Goal: Task Accomplishment & Management: Use online tool/utility

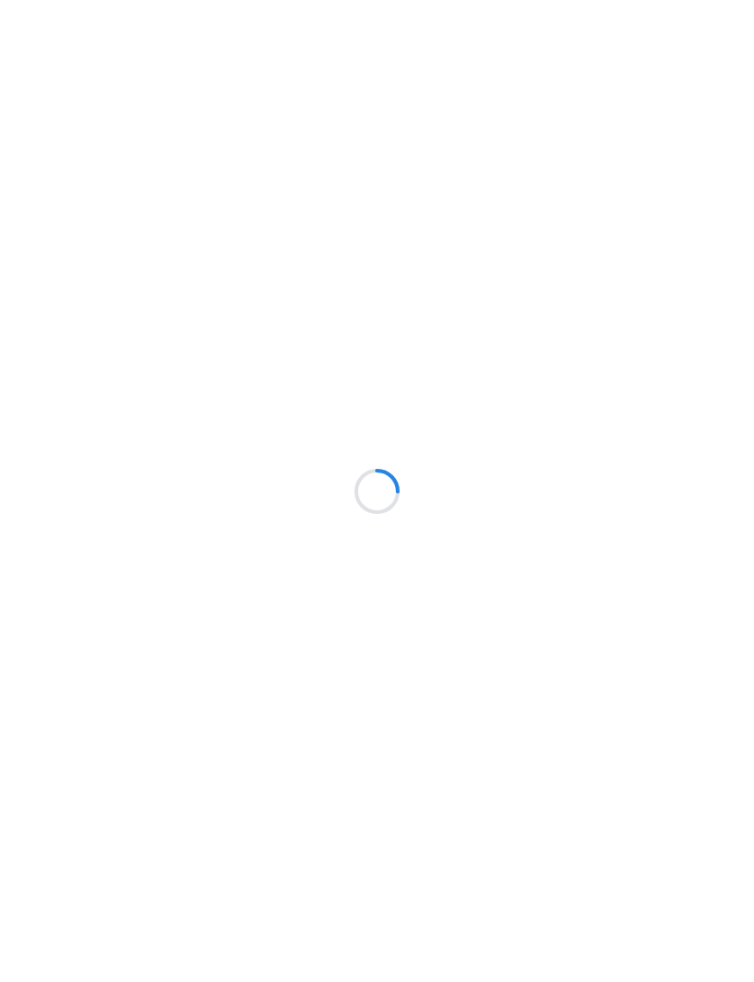
scroll to position [70, 0]
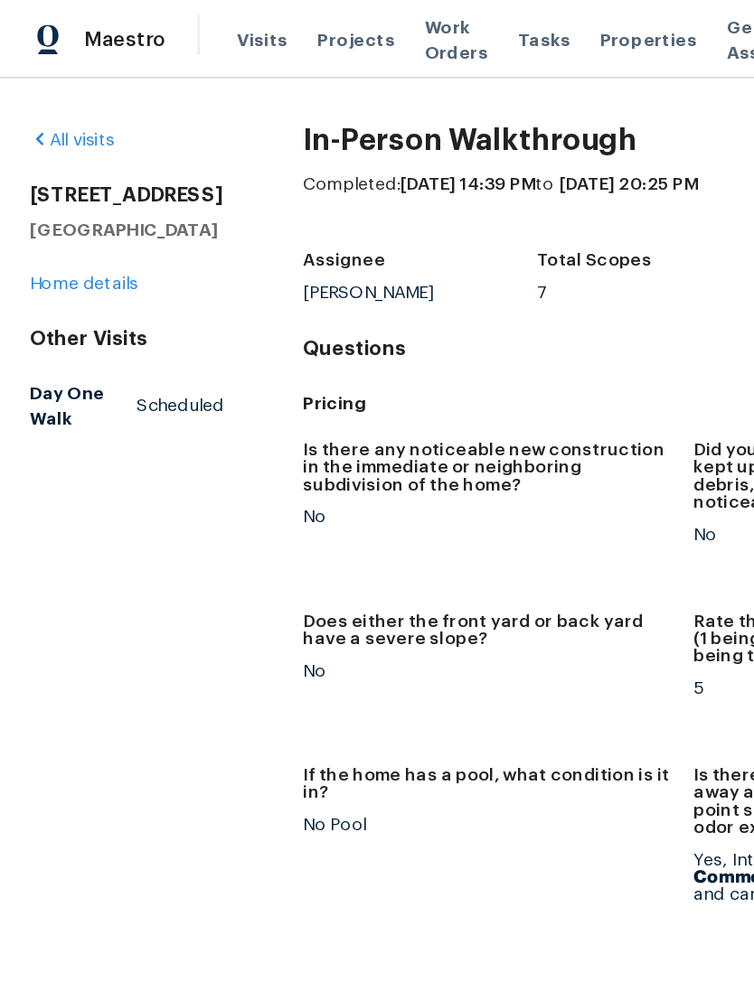
click at [449, 30] on span "Properties" at bounding box center [471, 29] width 70 height 18
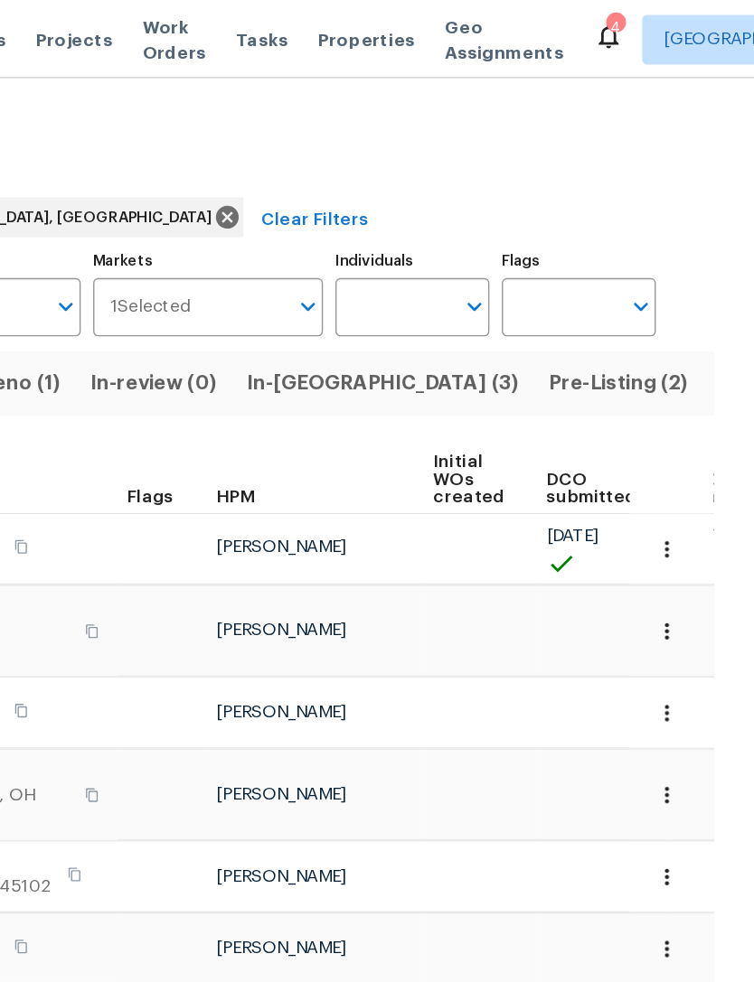
click at [727, 270] on span "Listed (22)" at bounding box center [765, 279] width 77 height 25
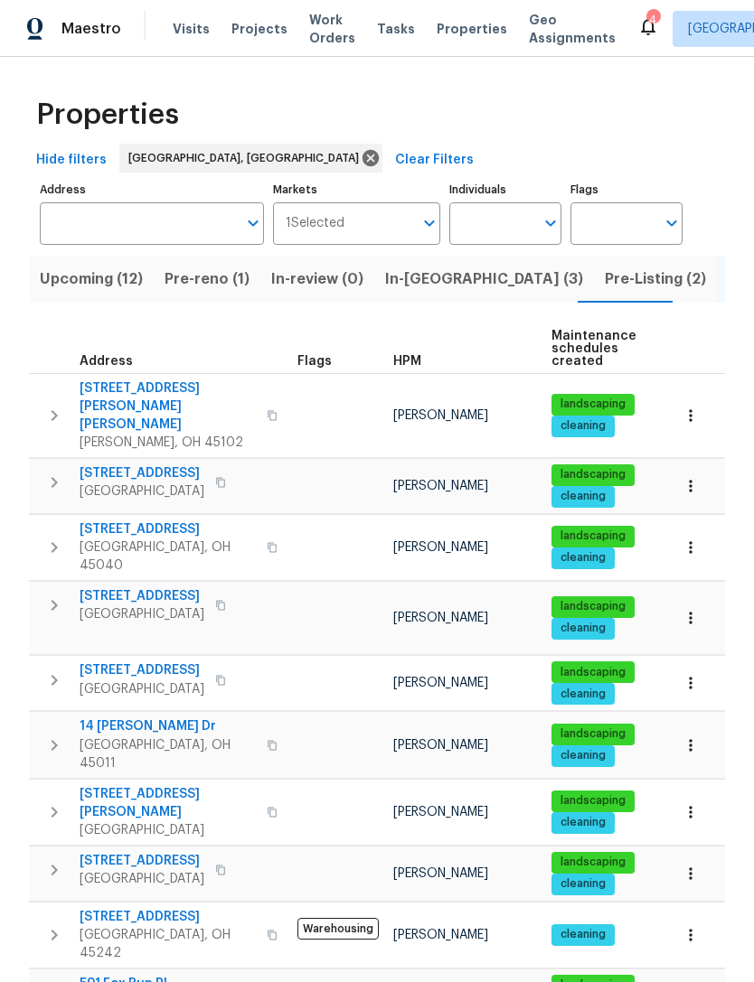
click at [61, 405] on icon "button" at bounding box center [54, 416] width 22 height 22
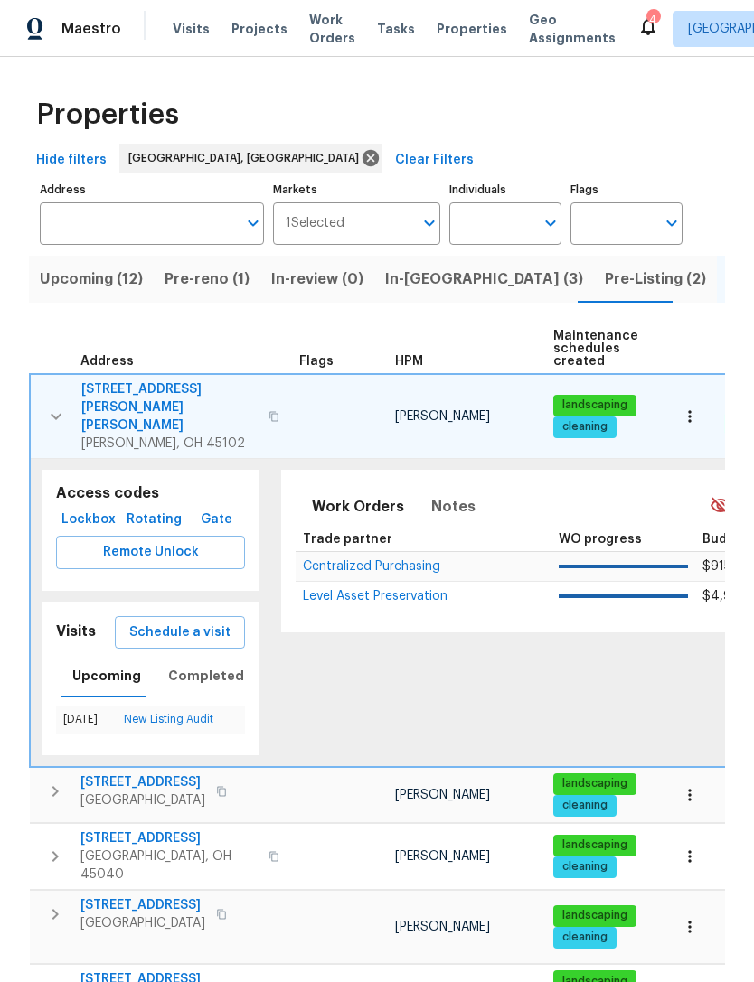
click at [180, 541] on span "Remote Unlock" at bounding box center [150, 552] width 160 height 23
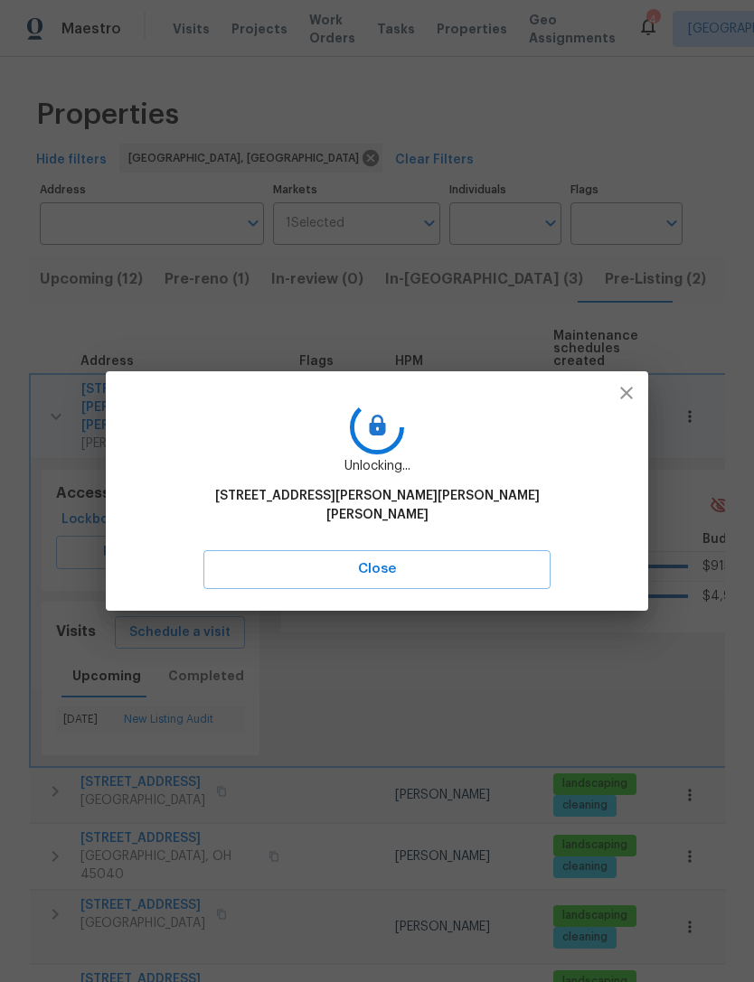
click at [371, 565] on span "Close" at bounding box center [376, 568] width 307 height 23
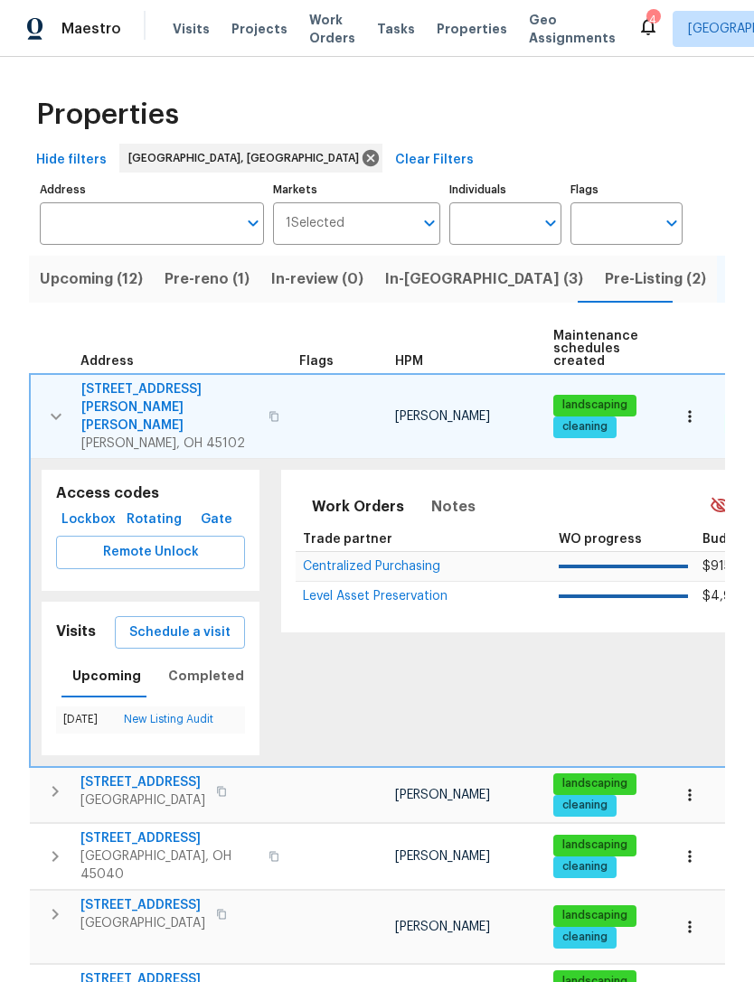
click at [258, 6] on div "Maestro Visits Projects Work Orders Tasks Properties Geo Assignments 4 Cincinna…" at bounding box center [377, 28] width 754 height 57
click at [263, 25] on span "Projects" at bounding box center [259, 29] width 56 height 18
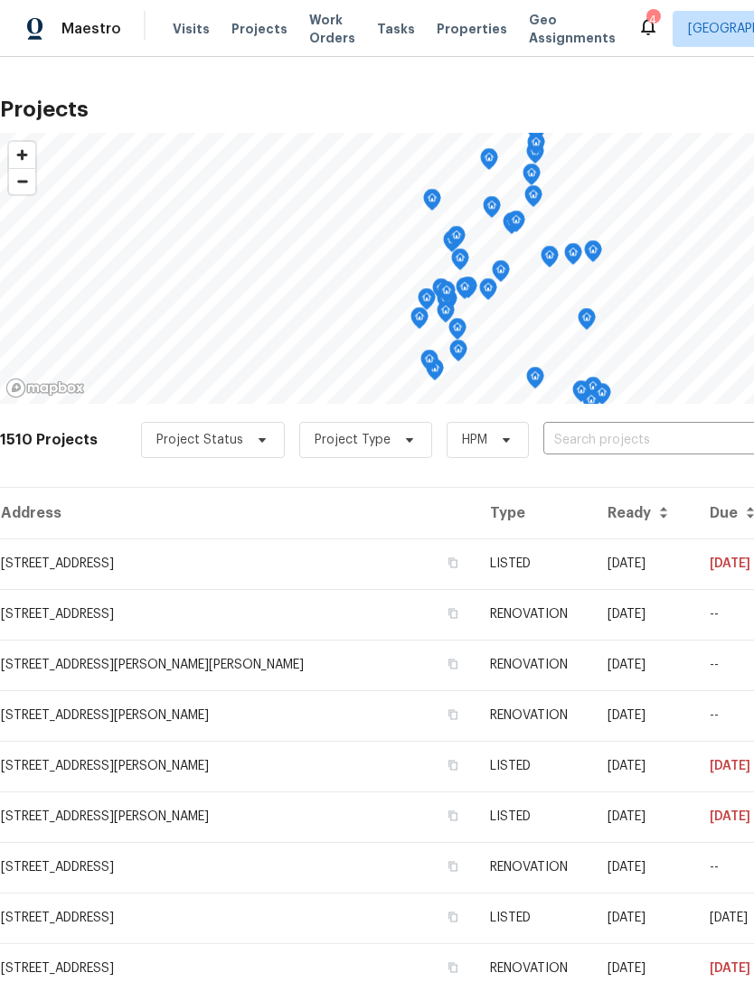
click at [162, 618] on td "1599 Tremont St, Cincinnati, OH 45214" at bounding box center [237, 614] width 475 height 51
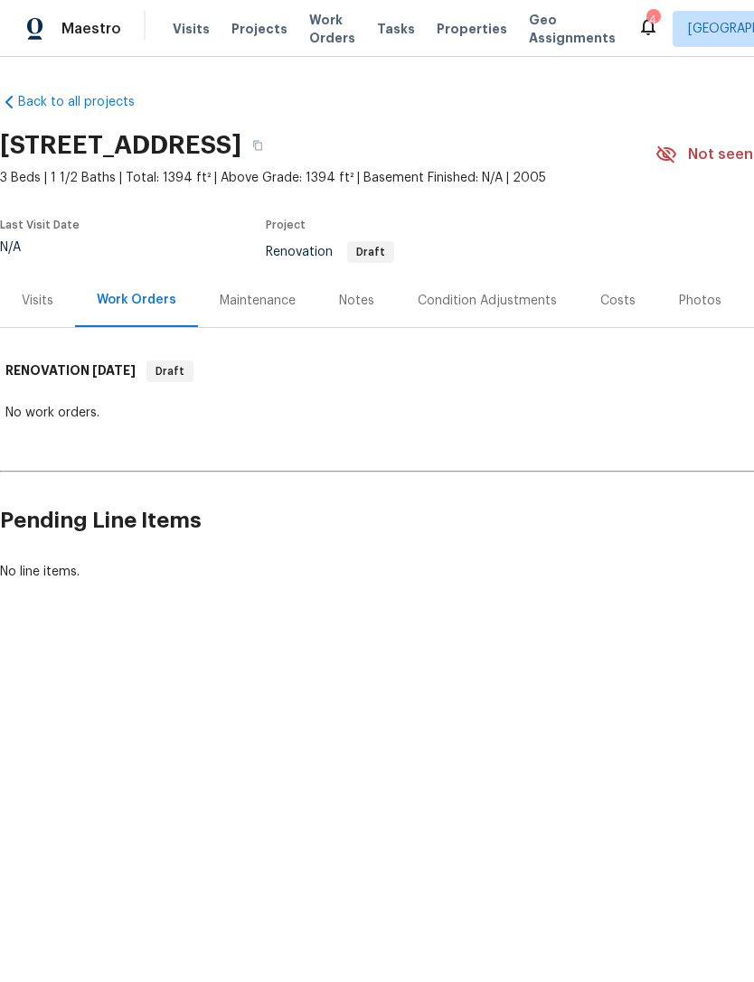
click at [49, 305] on div "Visits" at bounding box center [38, 301] width 32 height 18
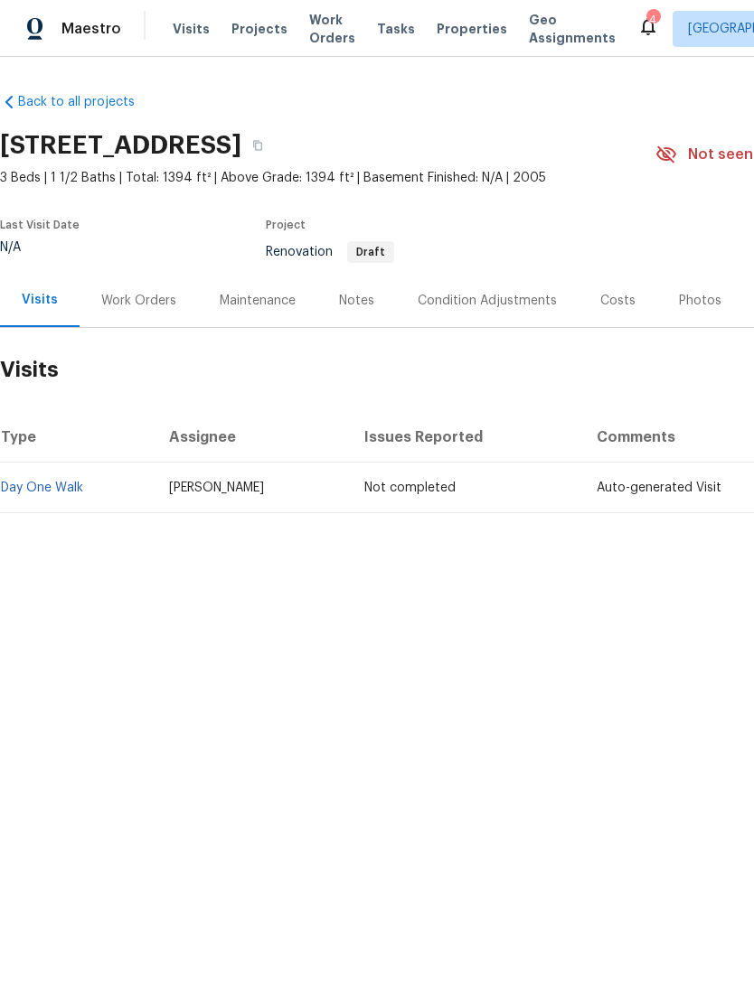
click at [71, 492] on link "Day One Walk" at bounding box center [42, 488] width 82 height 13
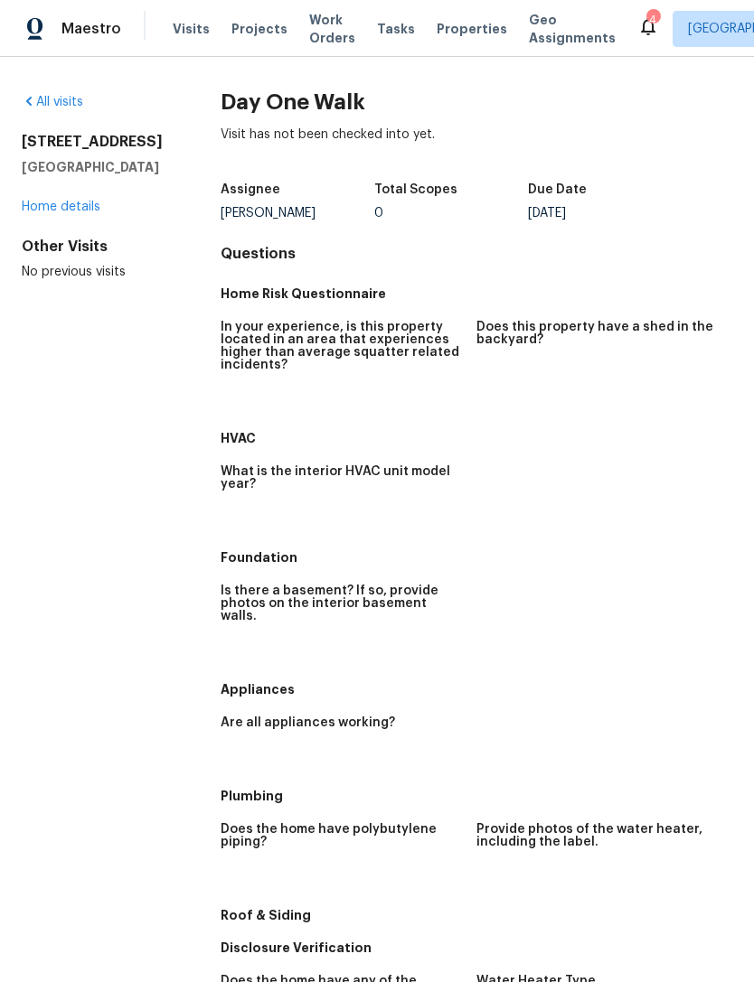
click at [65, 201] on link "Home details" at bounding box center [61, 207] width 79 height 13
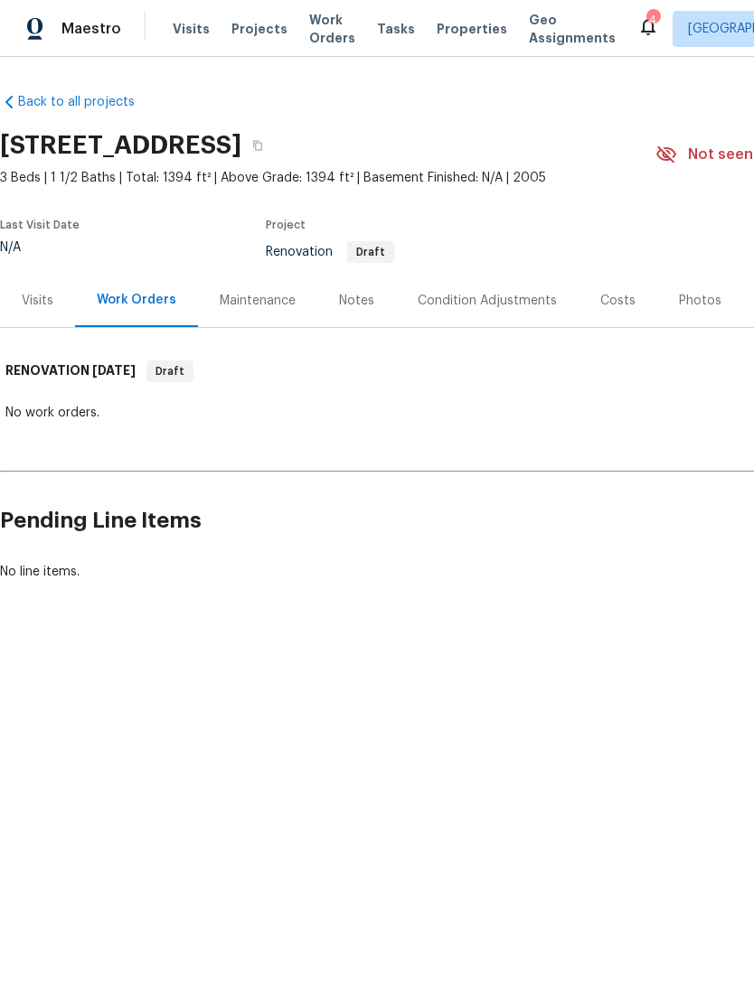
click at [363, 304] on div "Notes" at bounding box center [356, 301] width 35 height 18
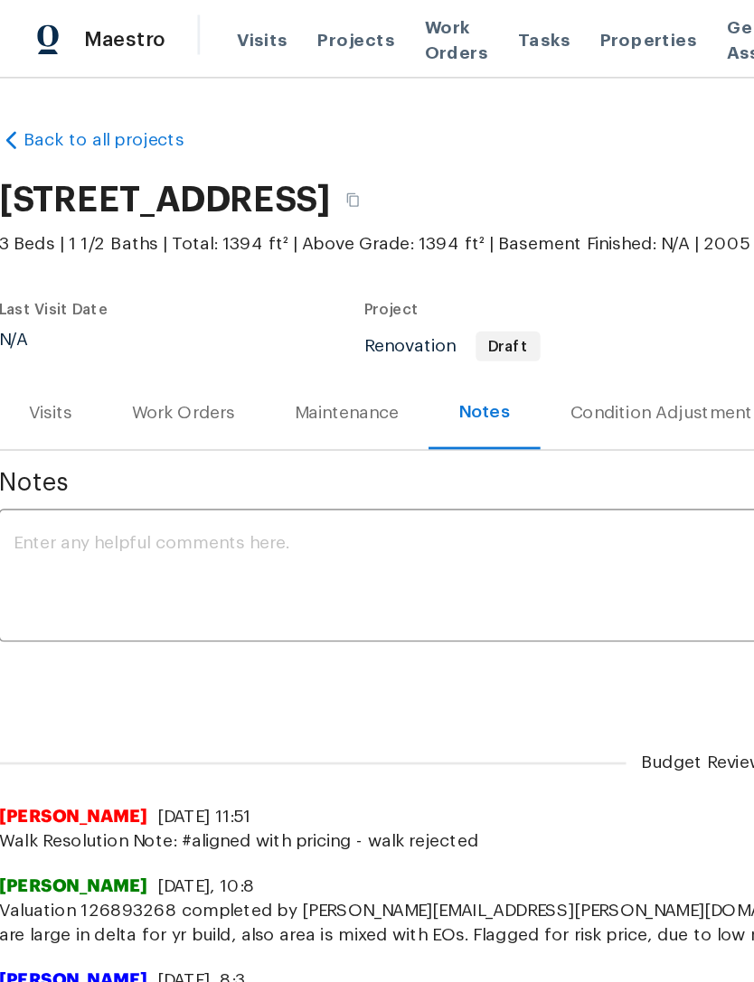
scroll to position [0, 2]
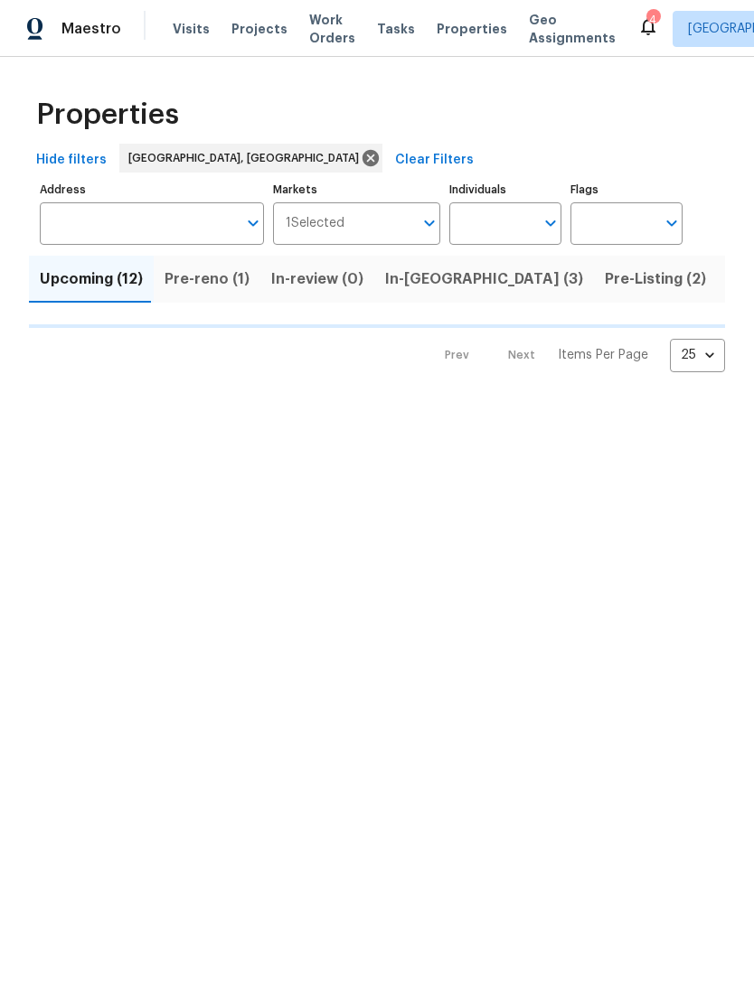
click at [260, 36] on span "Projects" at bounding box center [259, 29] width 56 height 18
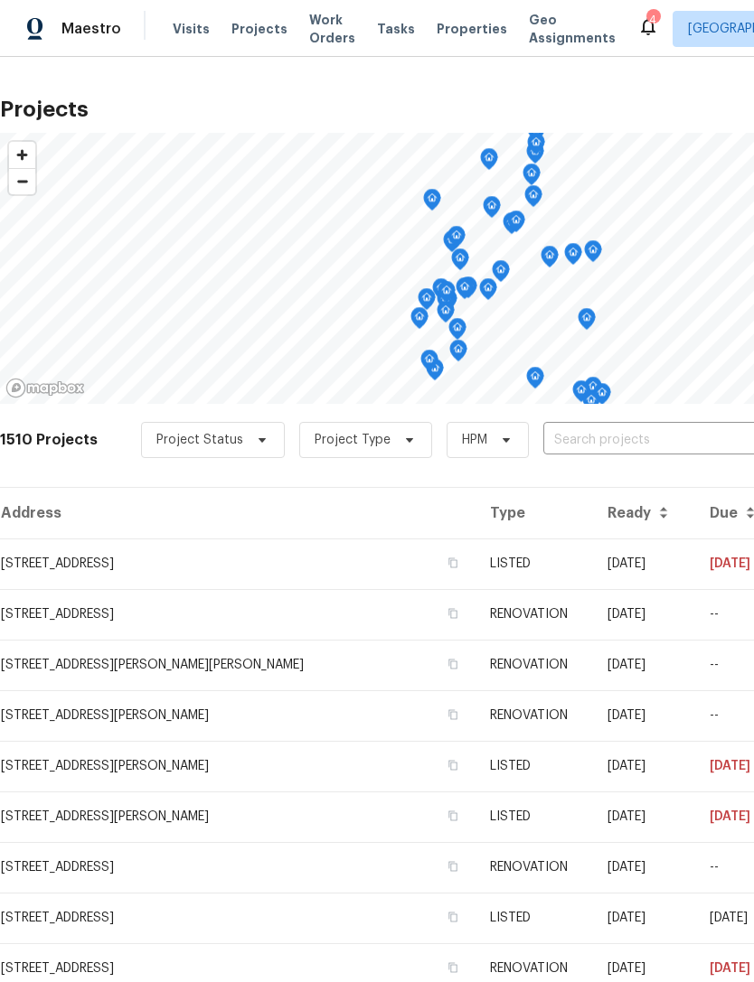
click at [445, 36] on span "Properties" at bounding box center [471, 29] width 70 height 18
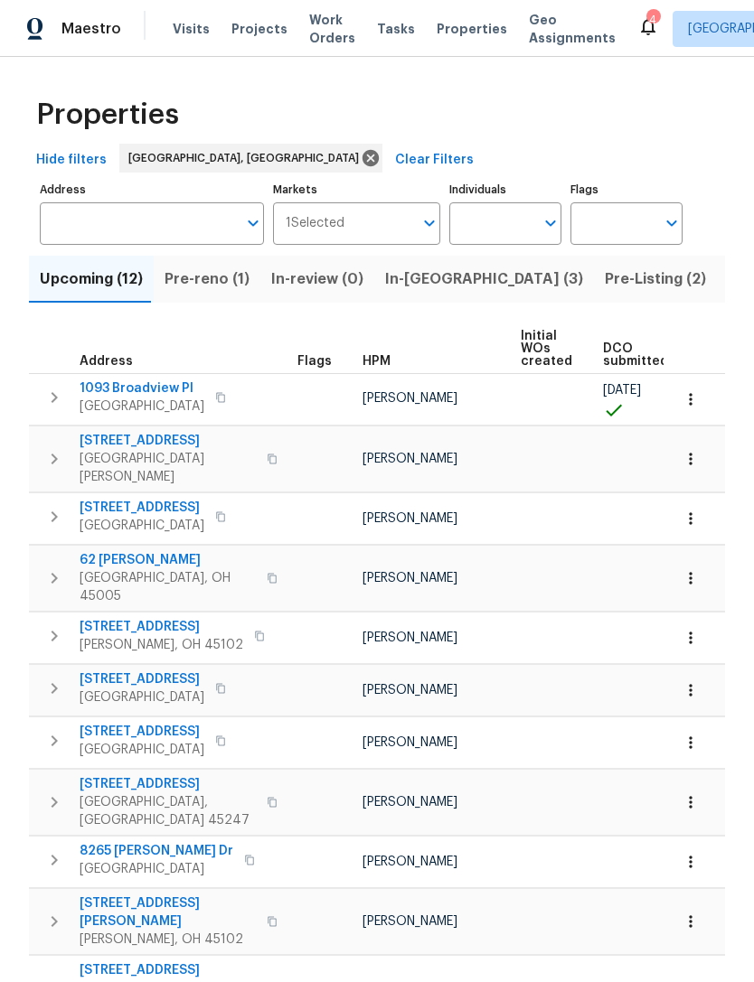
click at [195, 286] on span "Pre-reno (1)" at bounding box center [206, 279] width 85 height 25
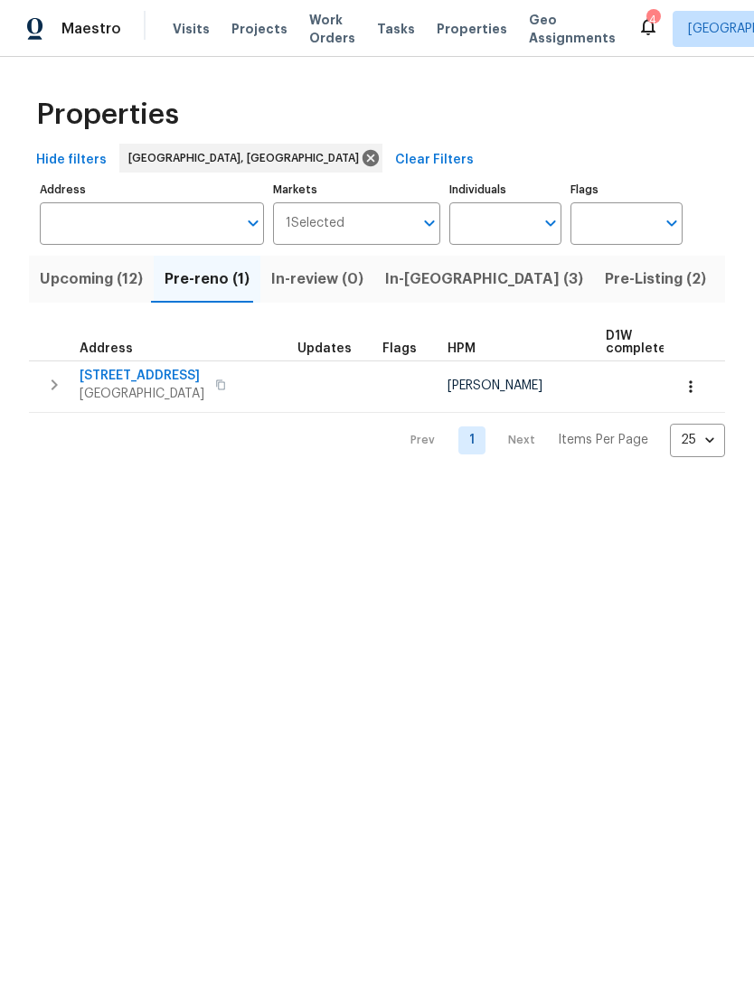
click at [61, 279] on span "Upcoming (12)" at bounding box center [91, 279] width 103 height 25
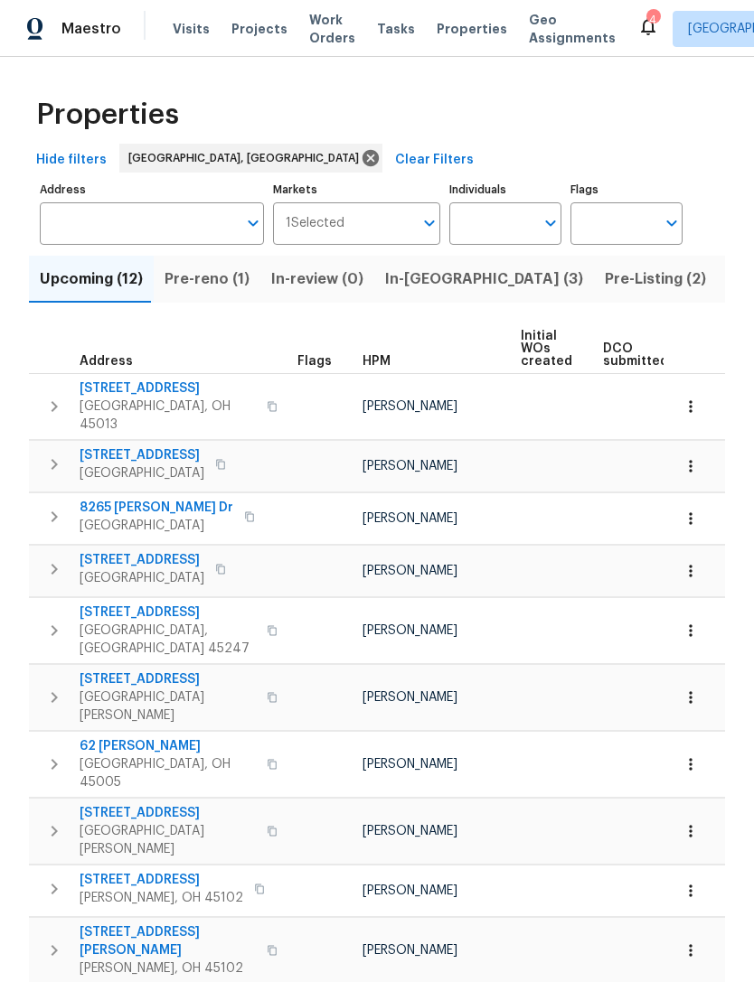
click at [727, 286] on span "Listed (22)" at bounding box center [765, 279] width 77 height 25
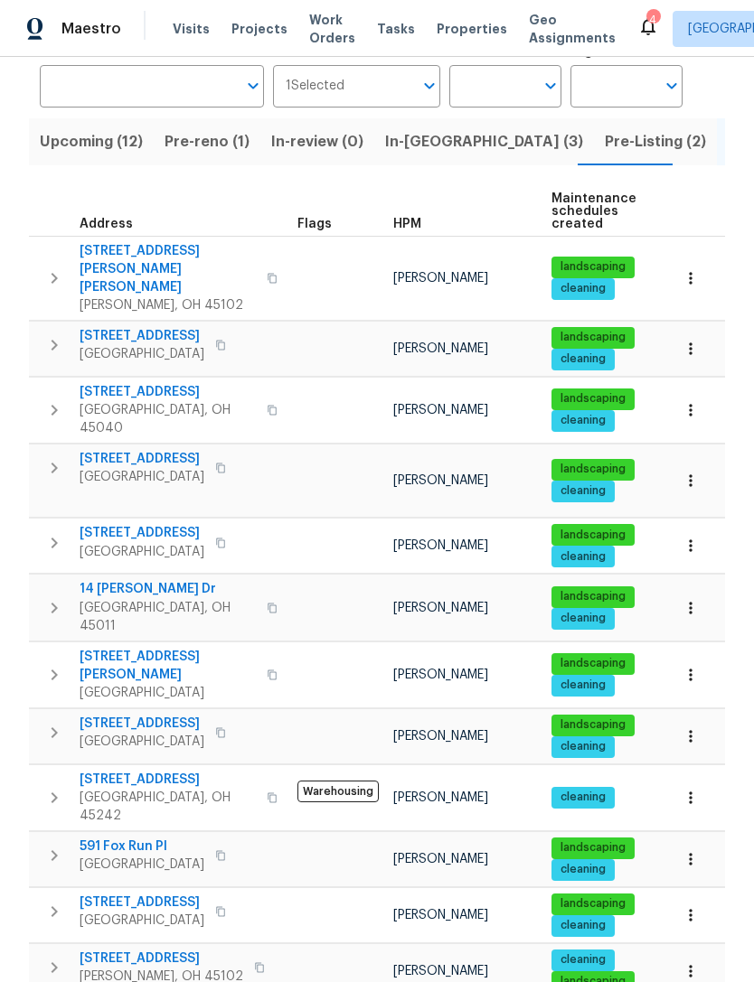
scroll to position [136, 0]
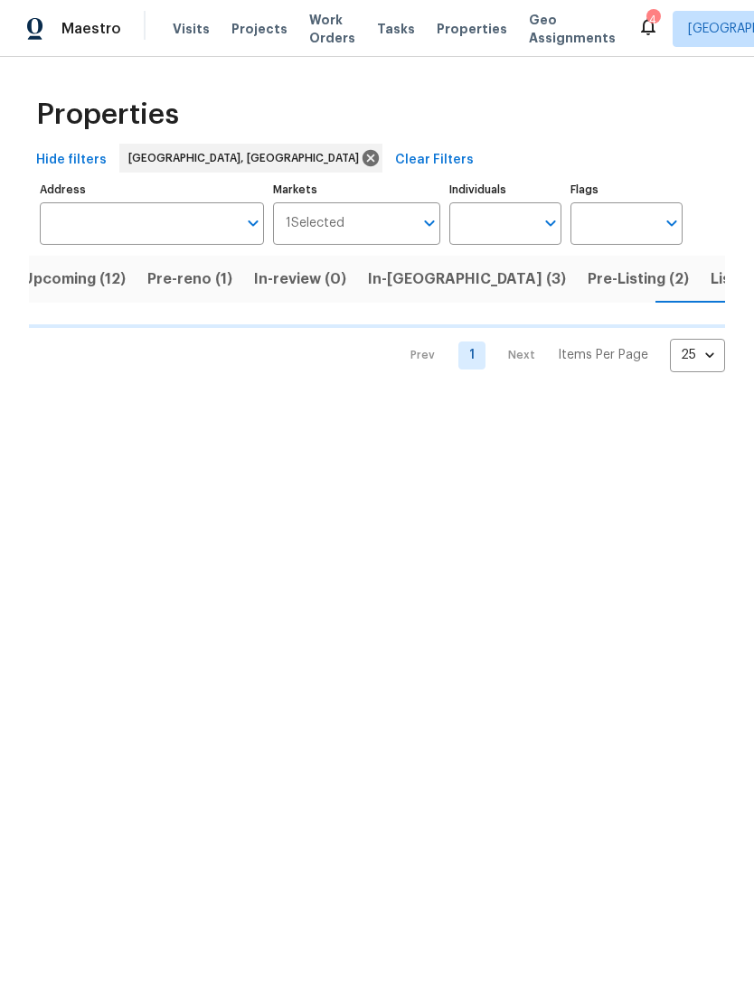
scroll to position [0, 36]
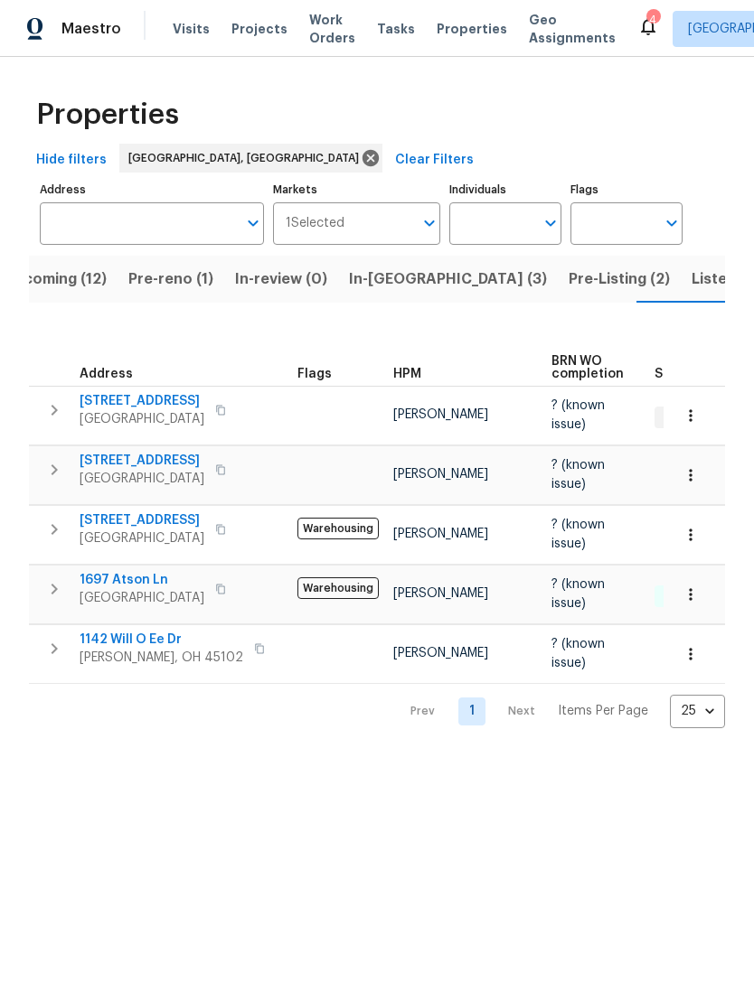
click at [118, 644] on span "1142 Will O Ee Dr" at bounding box center [162, 640] width 164 height 18
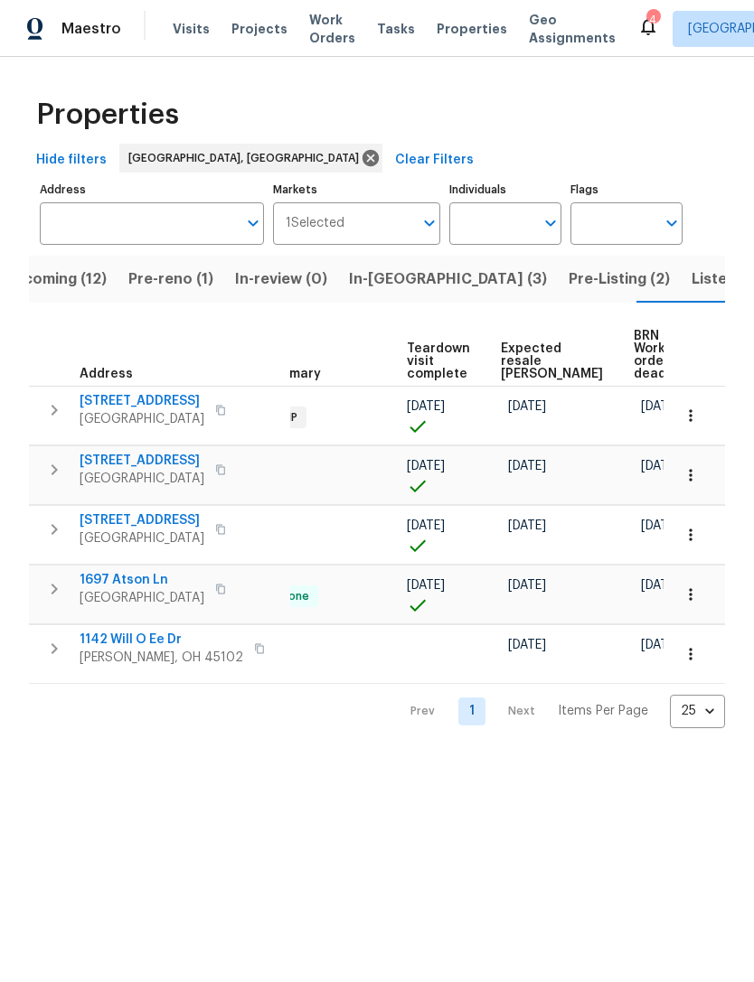
scroll to position [0, 391]
click at [623, 56] on div "Maestro Visits Projects Work Orders Tasks Properties Geo Assignments 4 Cincinna…" at bounding box center [377, 28] width 754 height 57
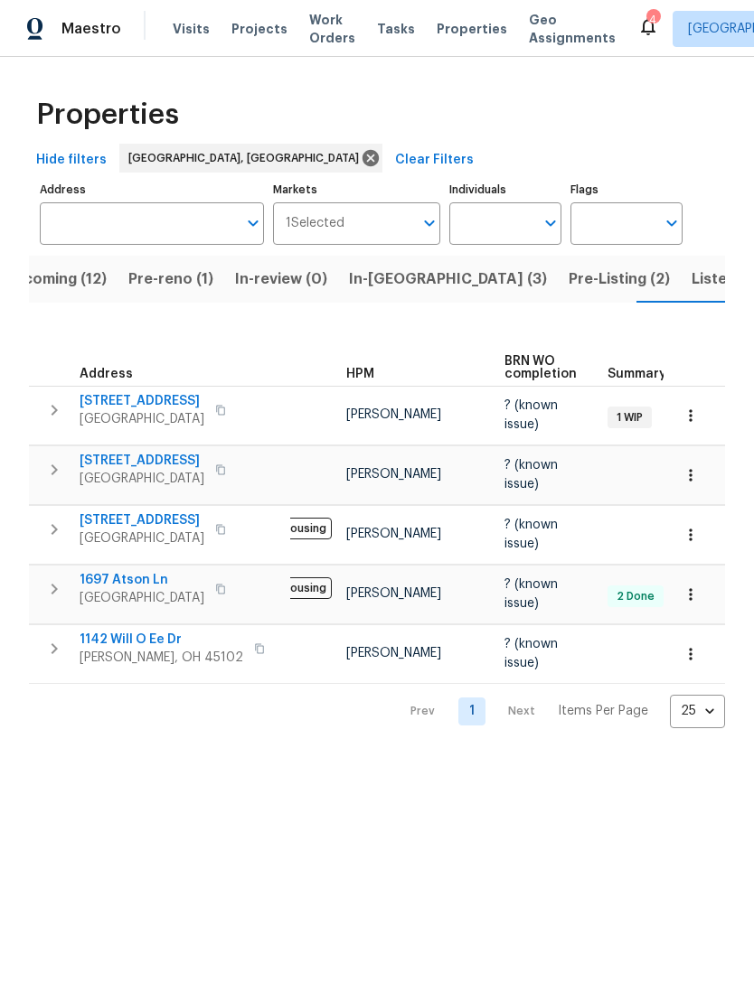
scroll to position [0, 46]
click at [447, 34] on span "Properties" at bounding box center [471, 29] width 70 height 18
click at [691, 268] on span "Listed (22)" at bounding box center [729, 279] width 77 height 25
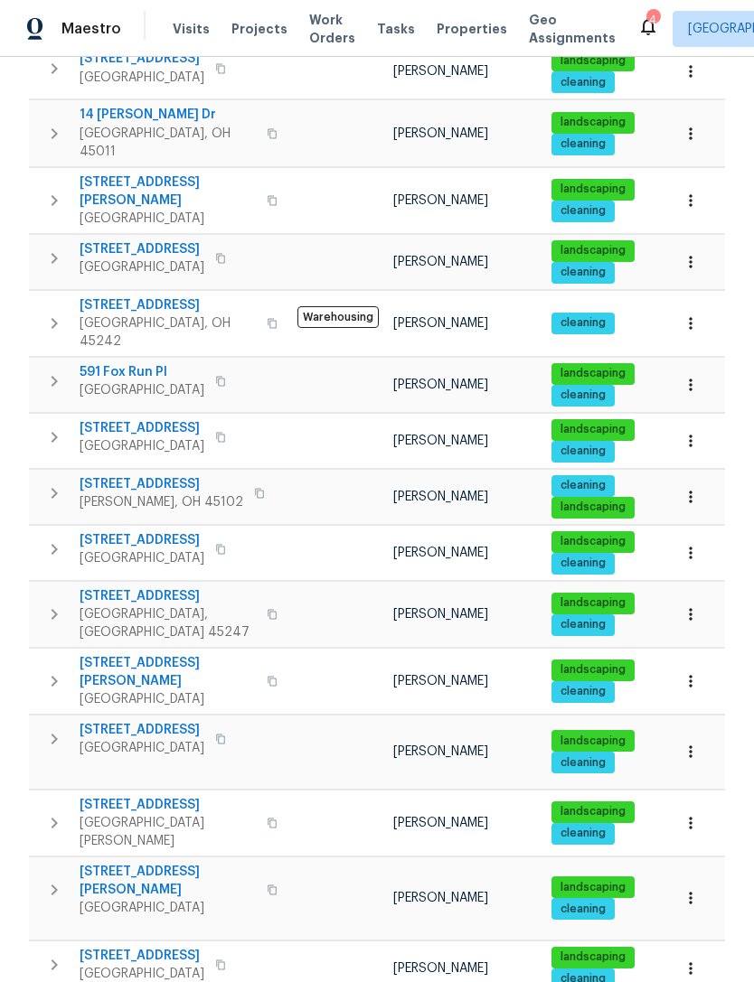
scroll to position [613, 0]
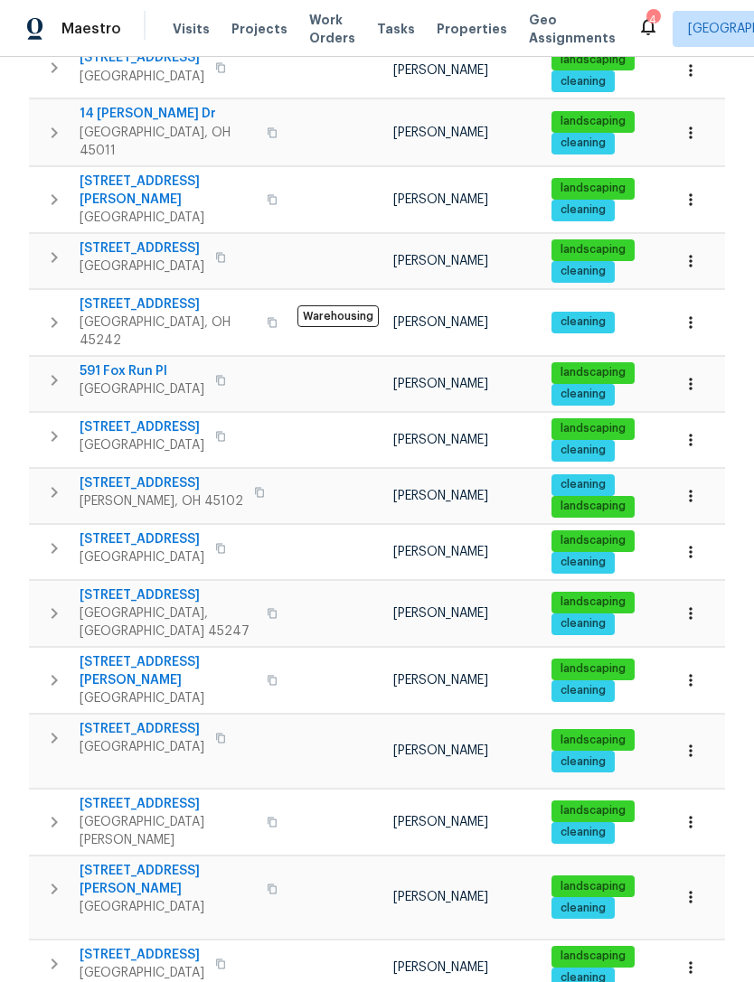
click at [145, 530] on span "1943 Chase Ave" at bounding box center [142, 539] width 125 height 18
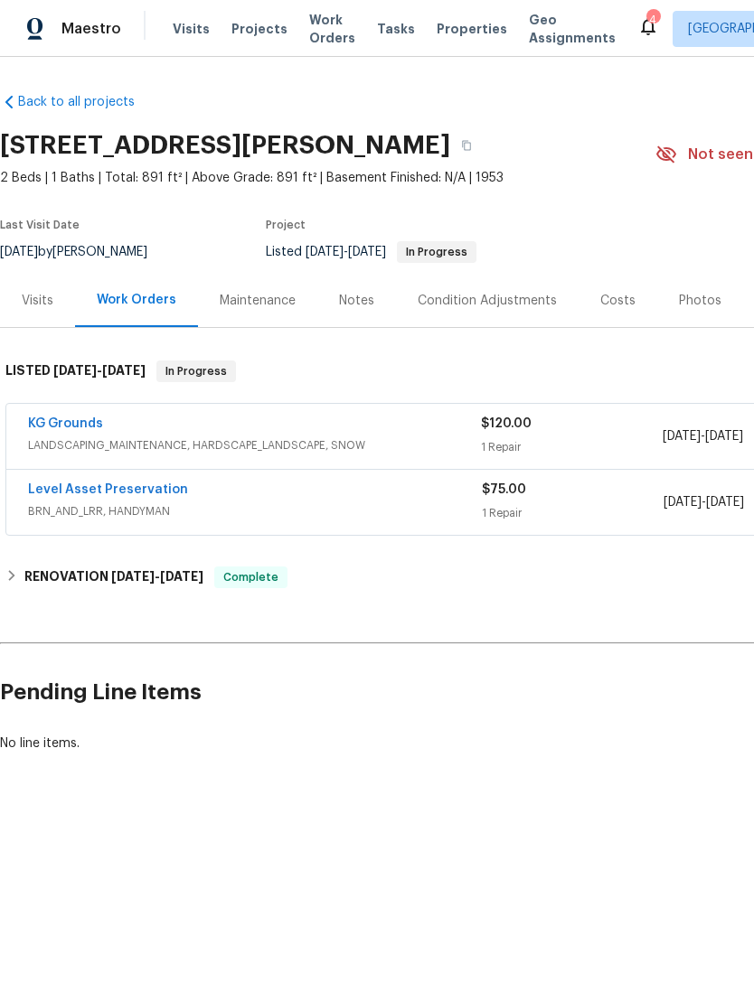
click at [88, 509] on span "BRN_AND_LRR, HANDYMAN" at bounding box center [255, 511] width 454 height 18
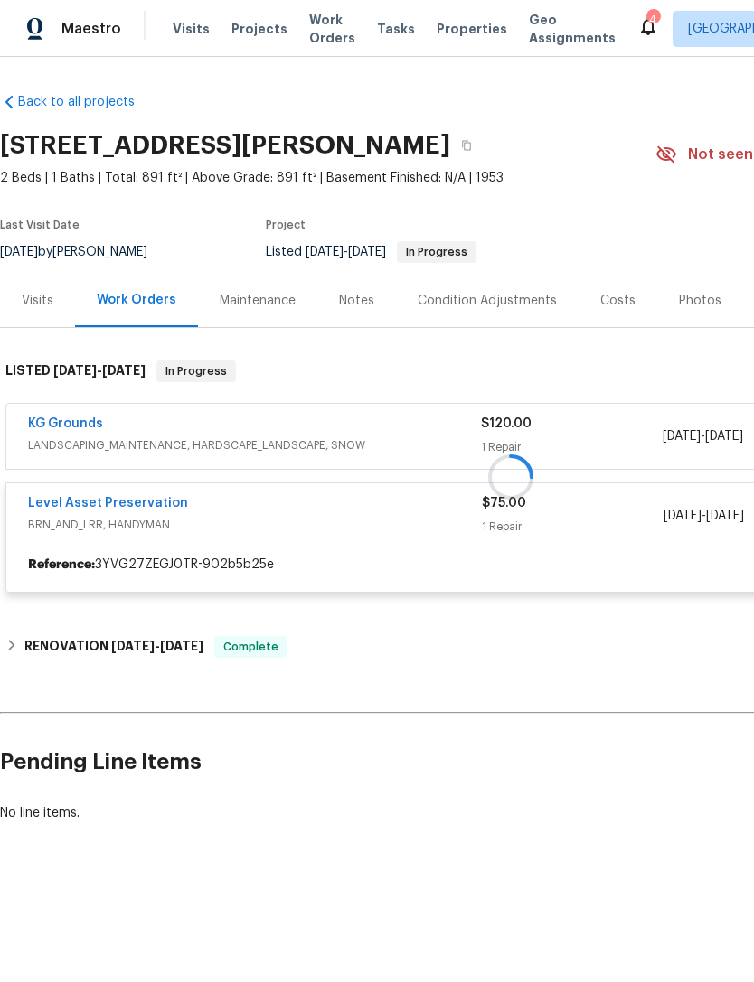
click at [80, 501] on link "Level Asset Preservation" at bounding box center [108, 503] width 160 height 13
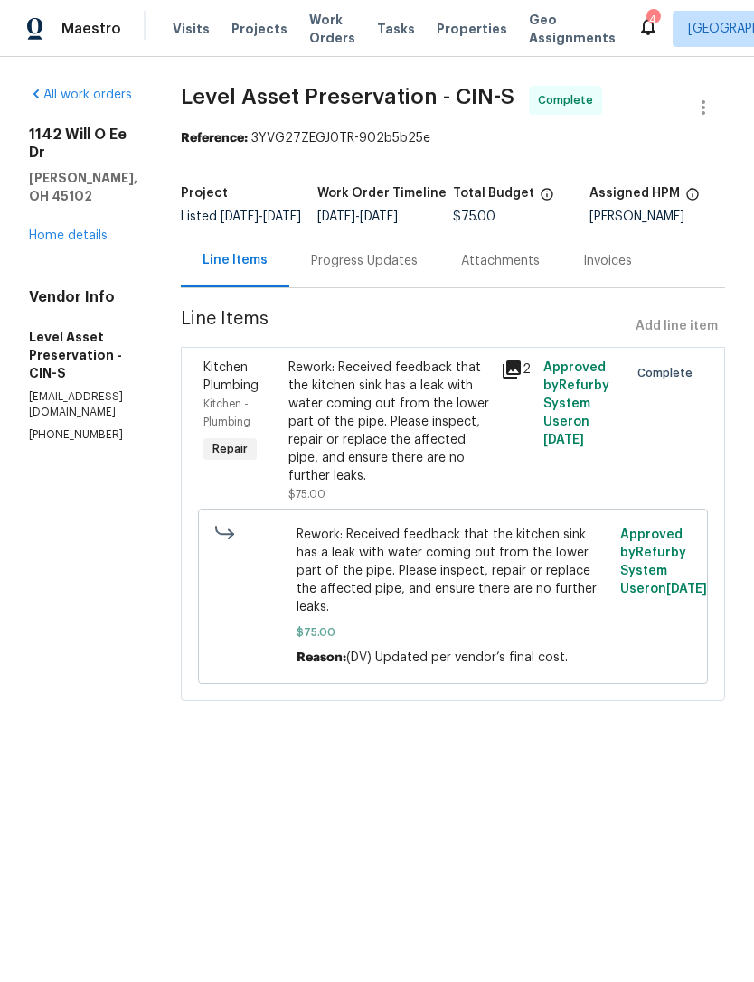
click at [52, 229] on link "Home details" at bounding box center [68, 235] width 79 height 13
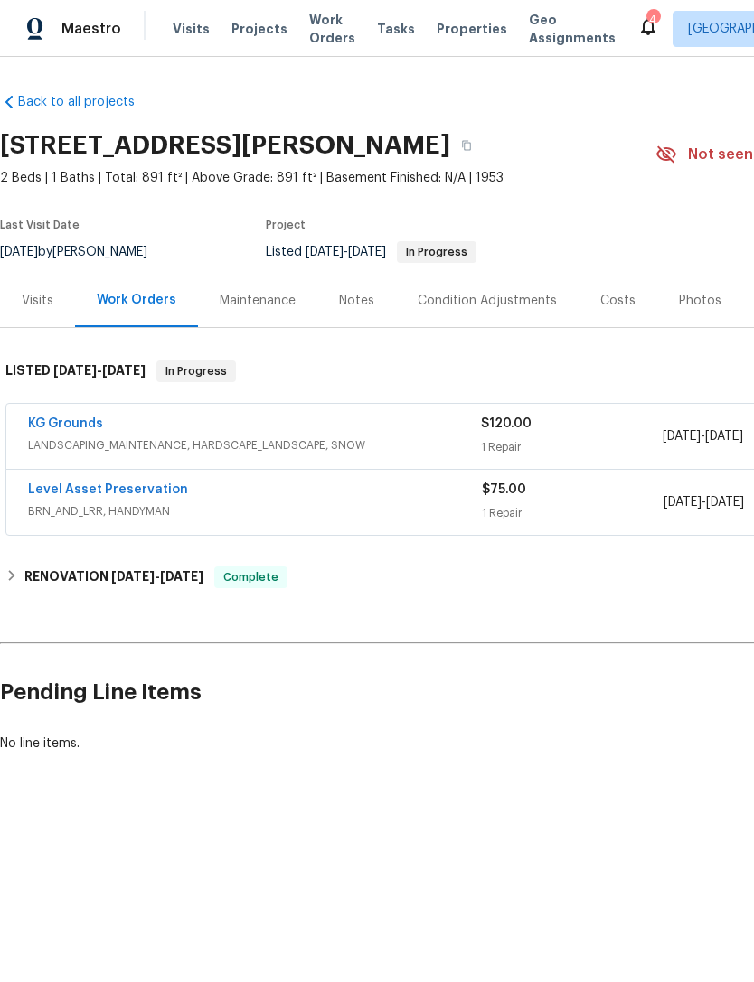
click at [641, 22] on icon at bounding box center [648, 27] width 14 height 18
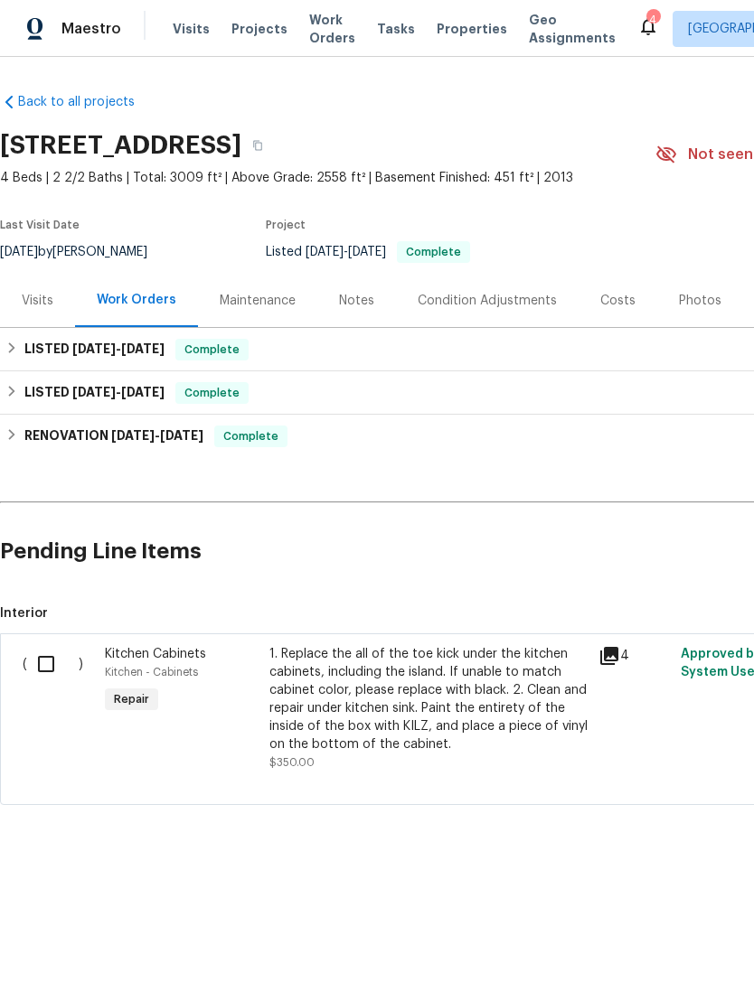
click at [55, 648] on input "checkbox" at bounding box center [53, 664] width 52 height 38
checkbox input "true"
click at [641, 927] on span "Create Work Order" at bounding box center [650, 937] width 120 height 23
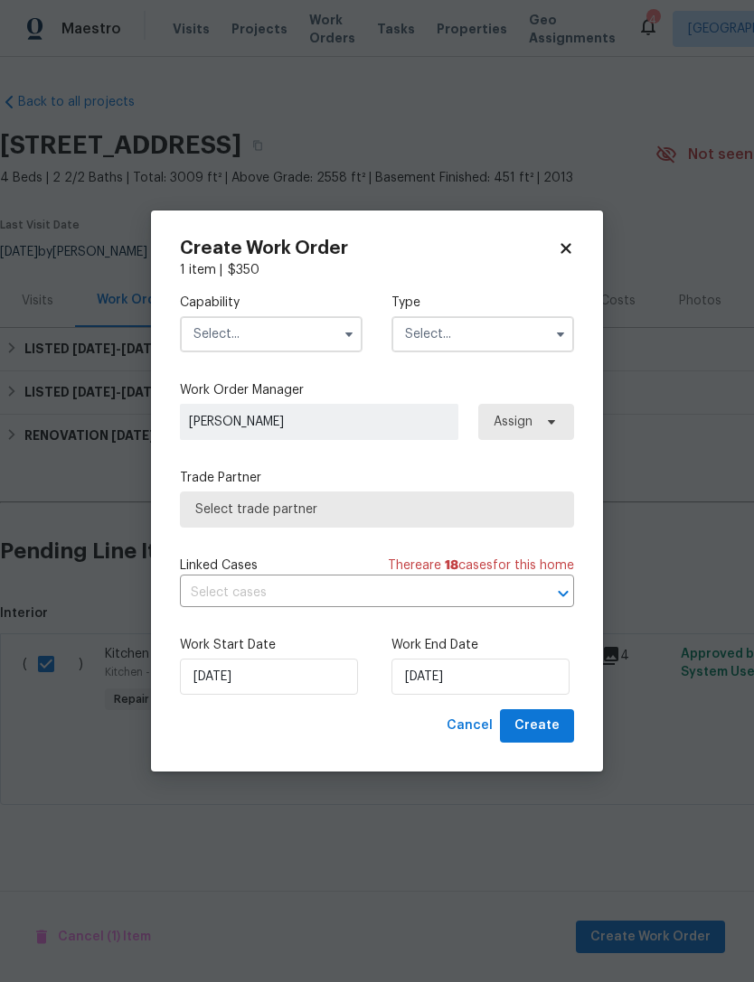
click at [302, 326] on input "text" at bounding box center [271, 334] width 183 height 36
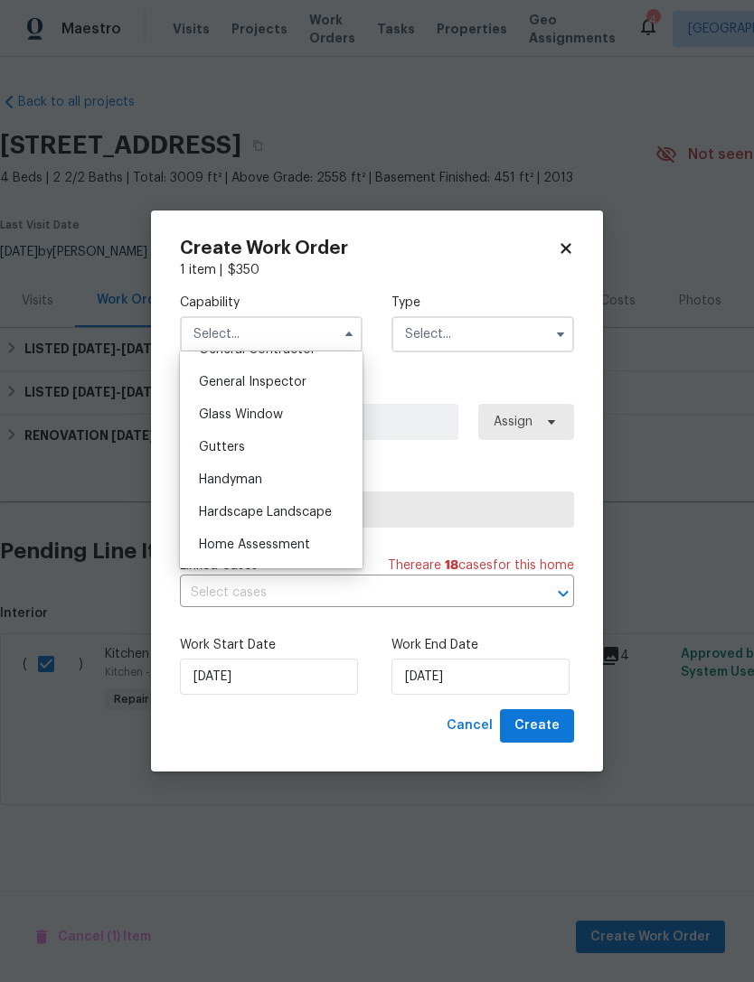
scroll to position [905, 0]
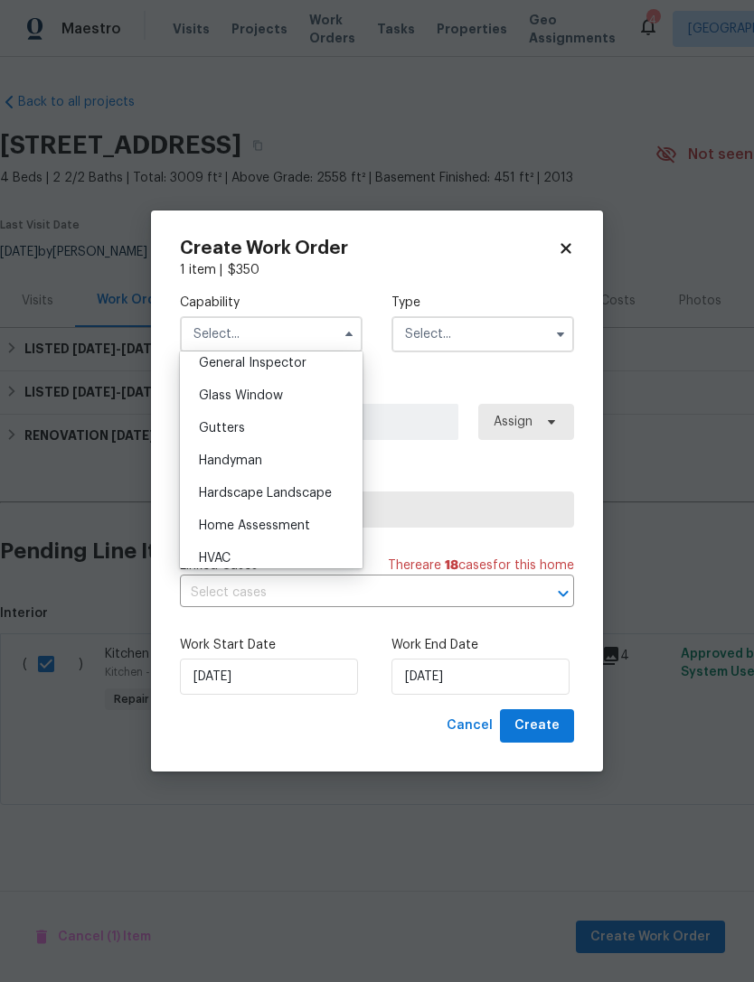
click at [276, 466] on div "Handyman" at bounding box center [270, 461] width 173 height 33
type input "Handyman"
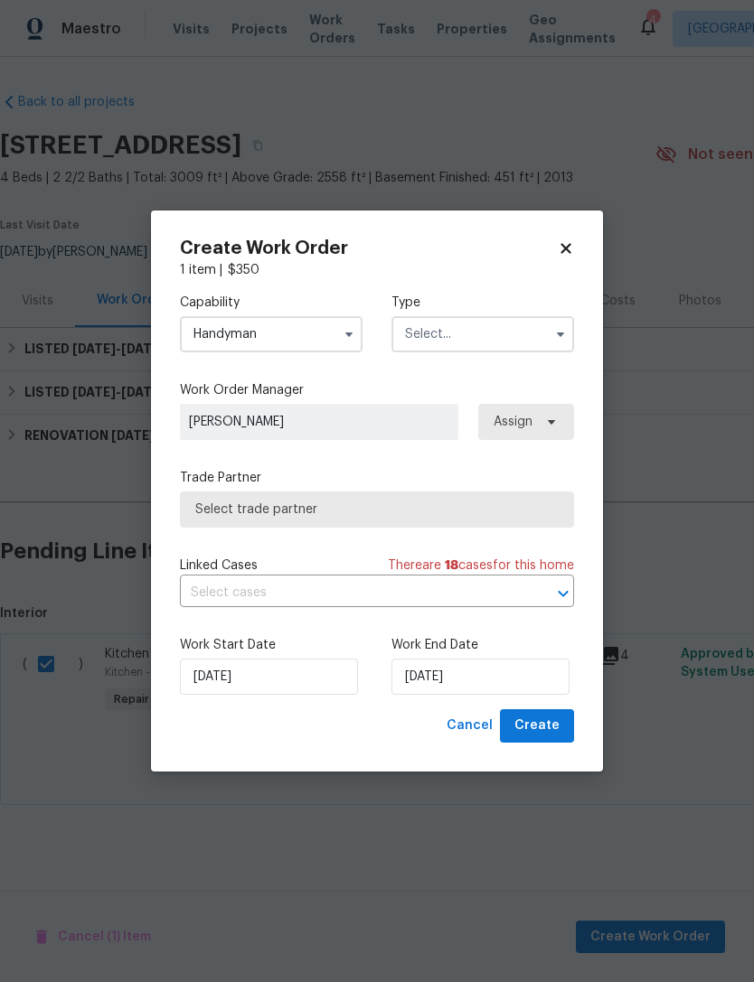
click at [486, 329] on input "text" at bounding box center [482, 334] width 183 height 36
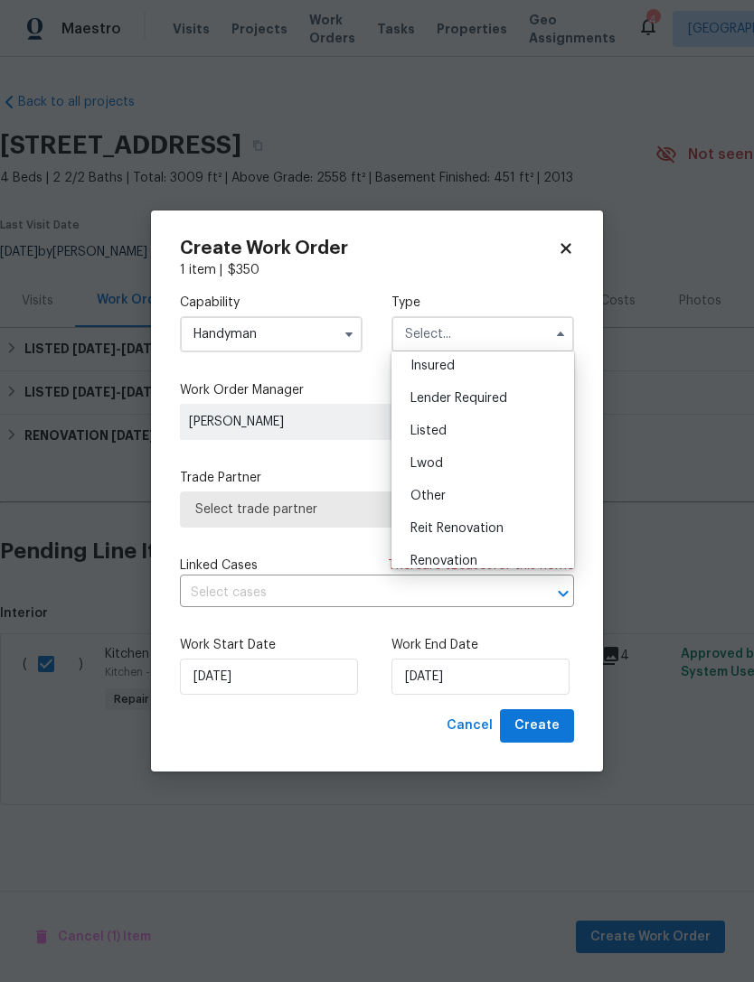
scroll to position [101, 0]
click at [448, 436] on div "Listed" at bounding box center [482, 433] width 173 height 33
type input "Listed"
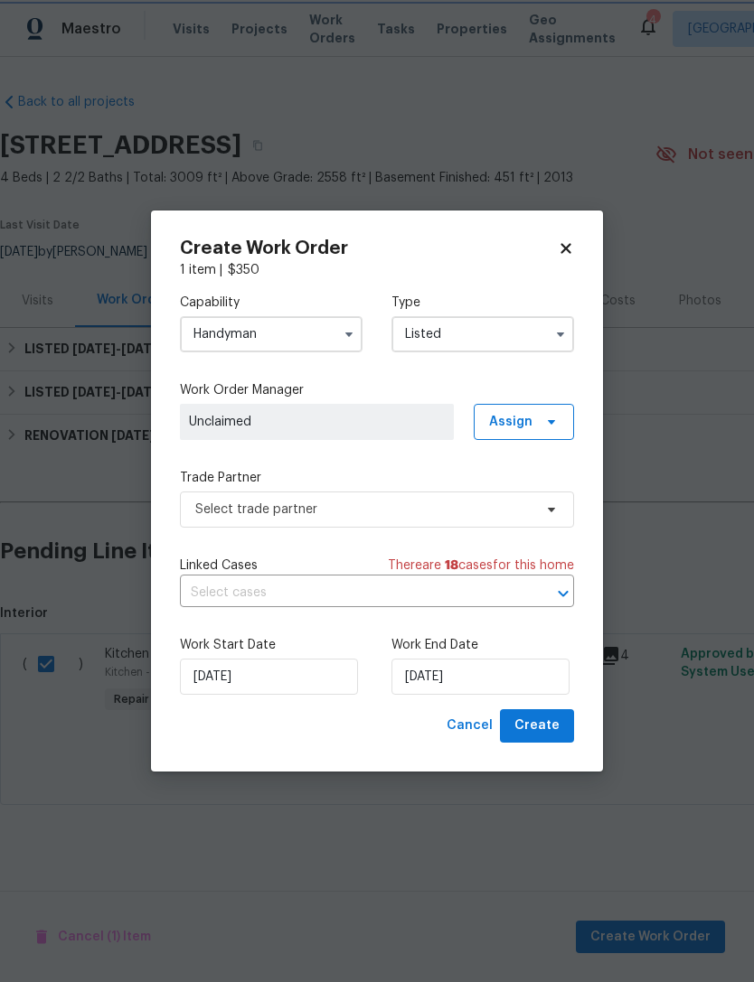
scroll to position [0, 0]
click at [526, 417] on span "Assign" at bounding box center [510, 422] width 43 height 18
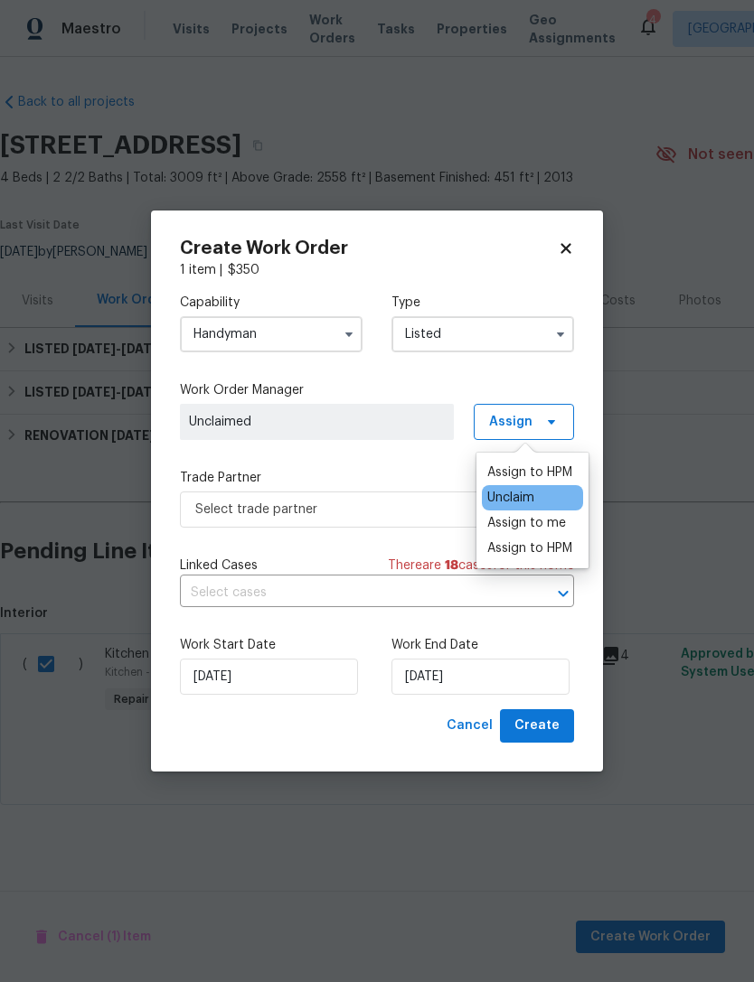
click at [539, 464] on div "Assign to HPM" at bounding box center [529, 473] width 85 height 18
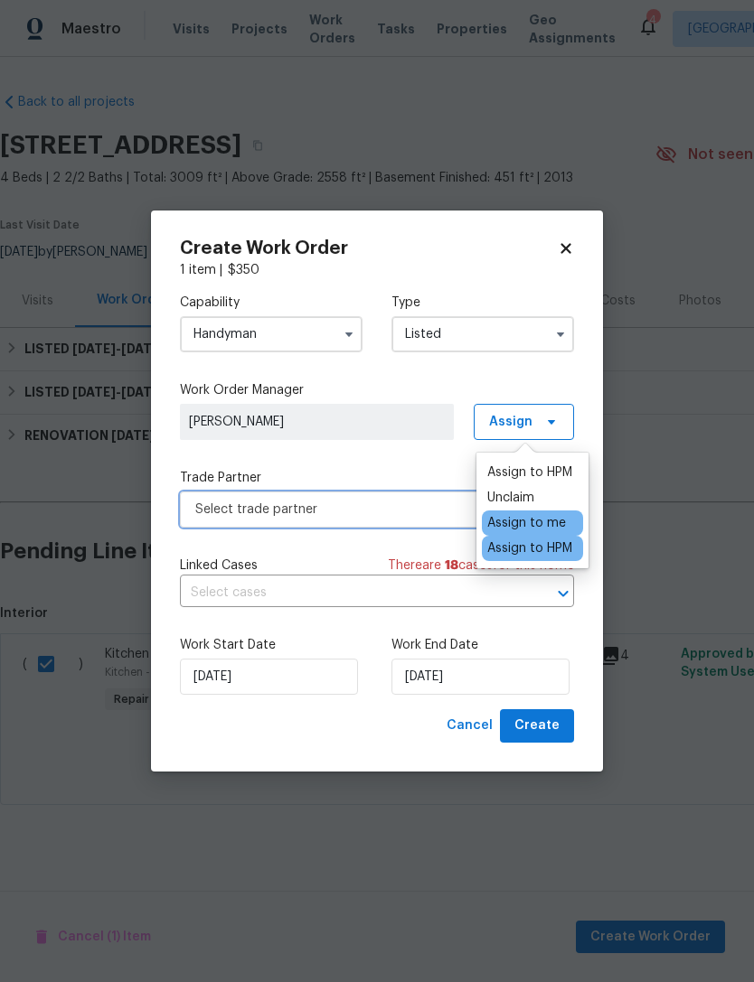
click at [398, 509] on span "Select trade partner" at bounding box center [363, 510] width 337 height 18
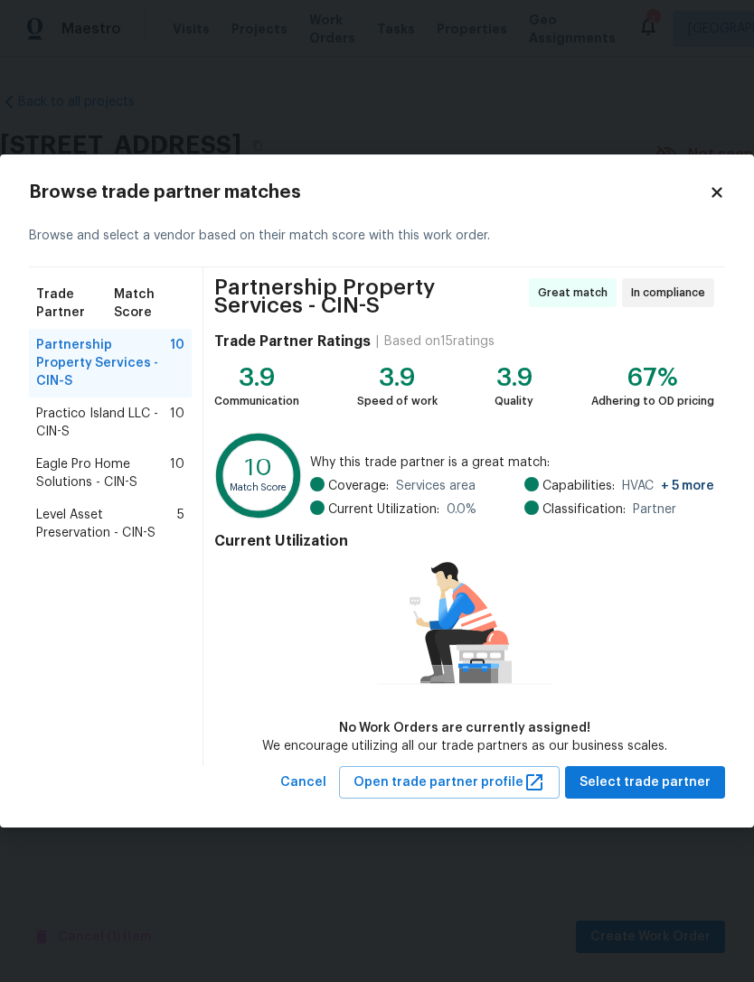
click at [105, 519] on span "Level Asset Preservation - CIN-S" at bounding box center [106, 524] width 141 height 36
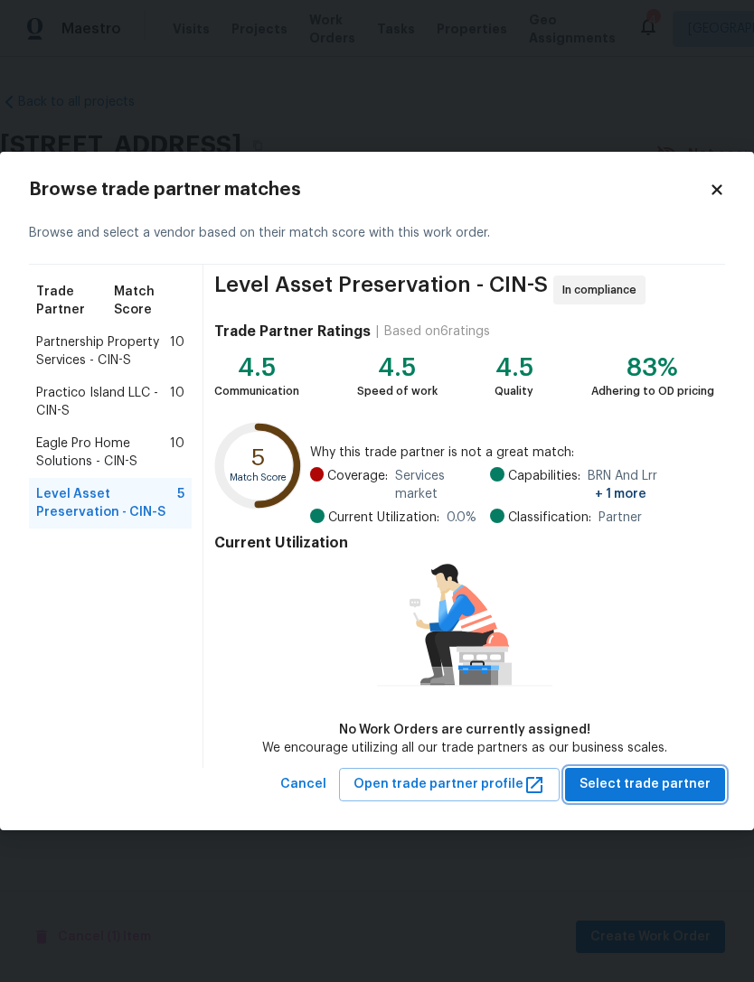
click at [636, 789] on span "Select trade partner" at bounding box center [644, 784] width 131 height 23
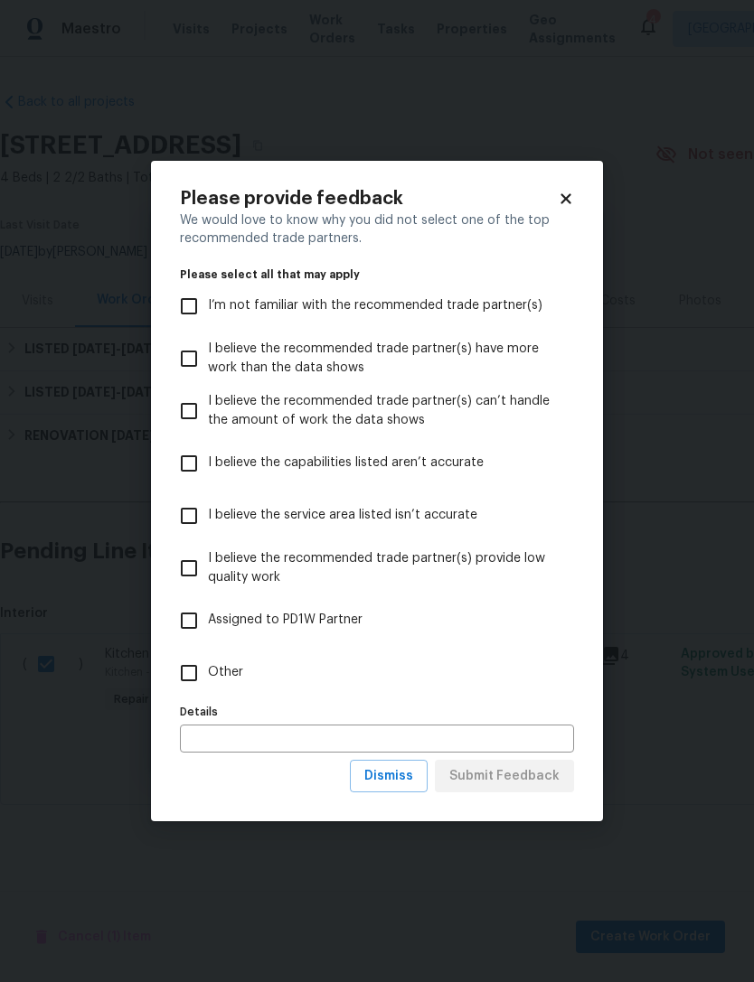
click at [207, 662] on input "Other" at bounding box center [189, 673] width 38 height 38
checkbox input "true"
click at [529, 784] on span "Submit Feedback" at bounding box center [504, 776] width 110 height 23
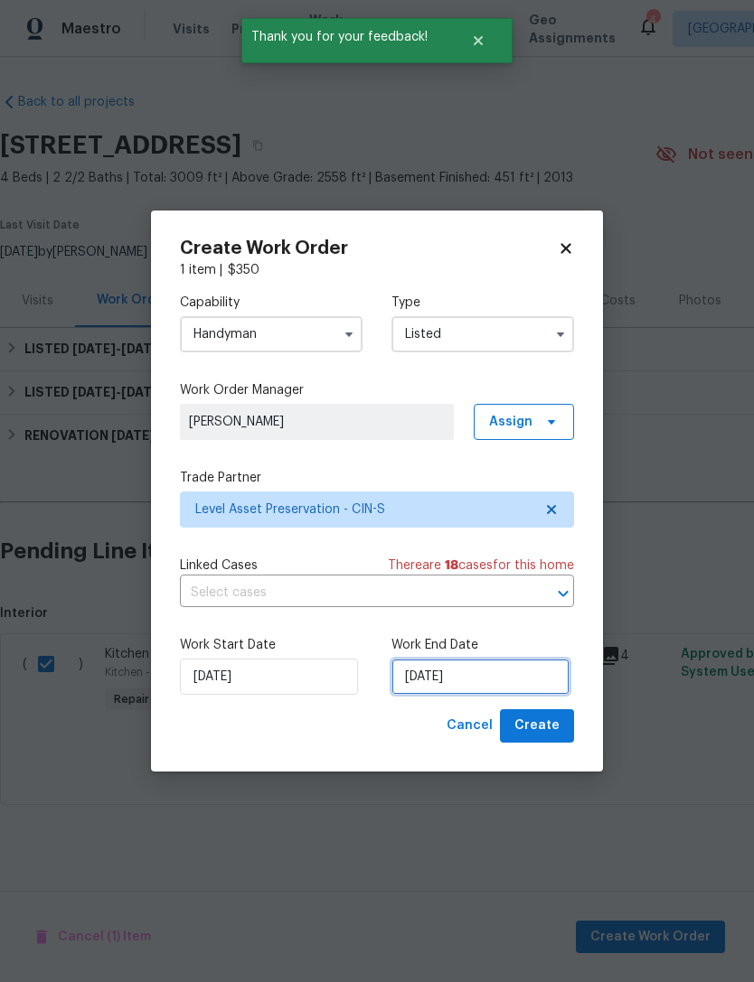
click at [450, 683] on input "[DATE]" at bounding box center [480, 677] width 178 height 36
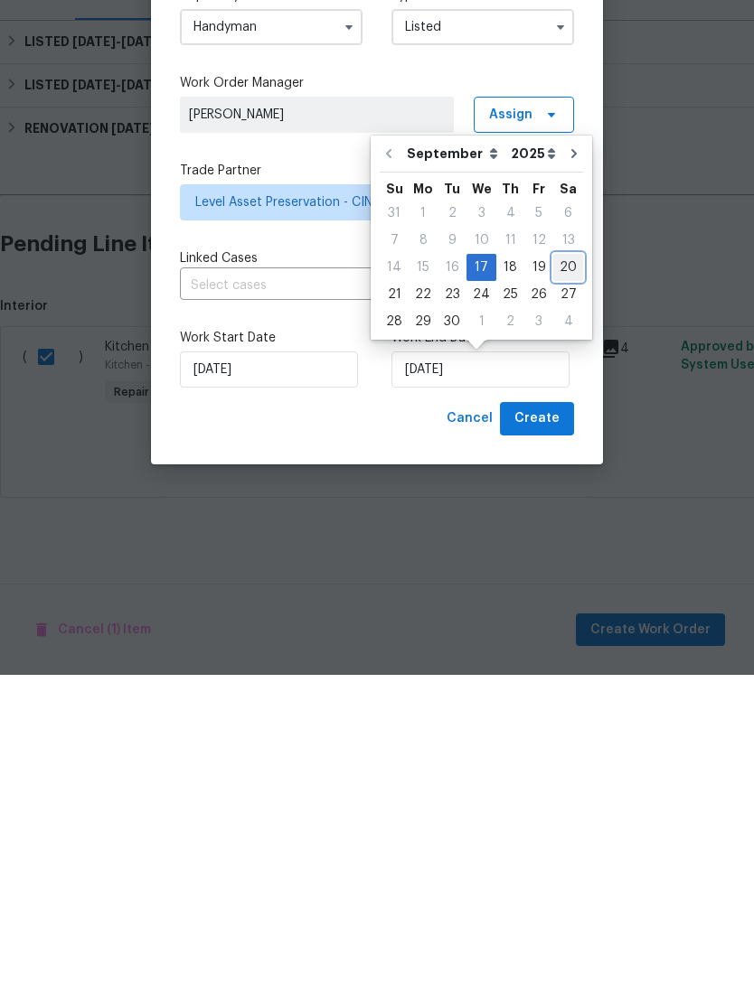
click at [560, 562] on div "20" at bounding box center [568, 574] width 30 height 25
type input "9/20/2025"
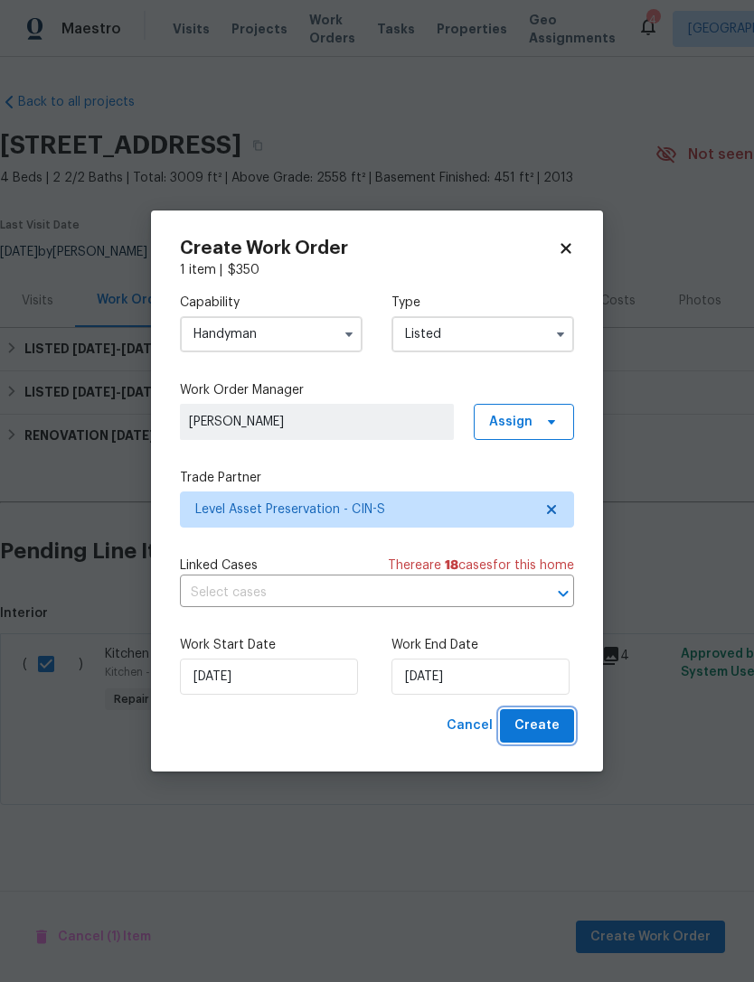
click at [535, 729] on span "Create" at bounding box center [536, 726] width 45 height 23
checkbox input "false"
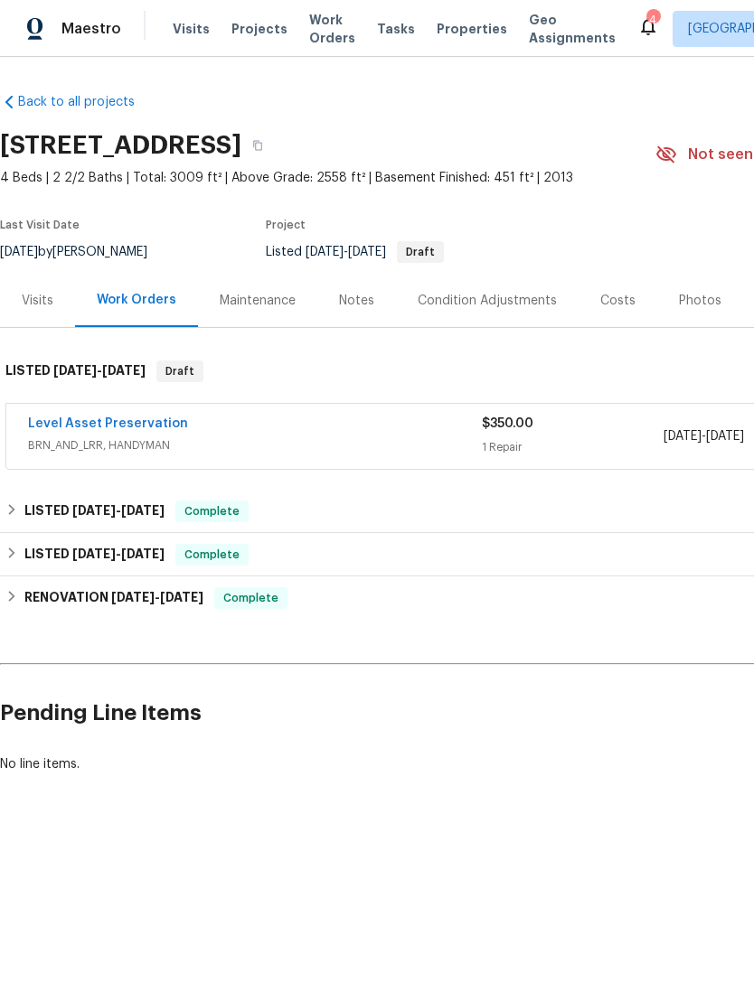
click at [142, 429] on link "Level Asset Preservation" at bounding box center [108, 423] width 160 height 13
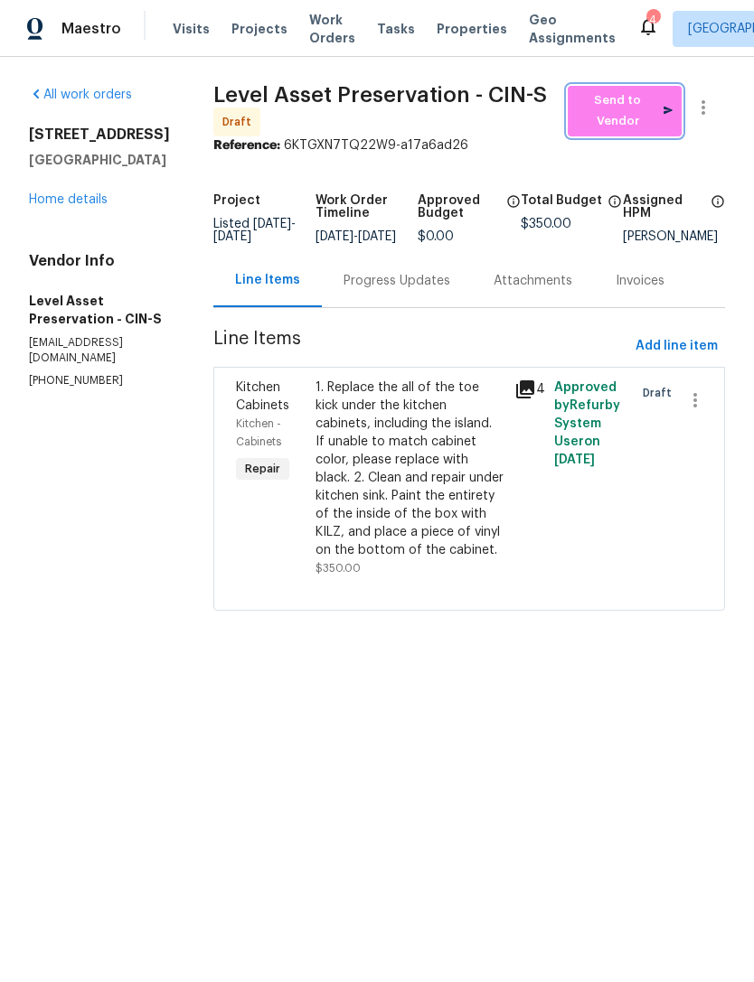
click at [642, 114] on span "Send to Vendor" at bounding box center [624, 111] width 96 height 42
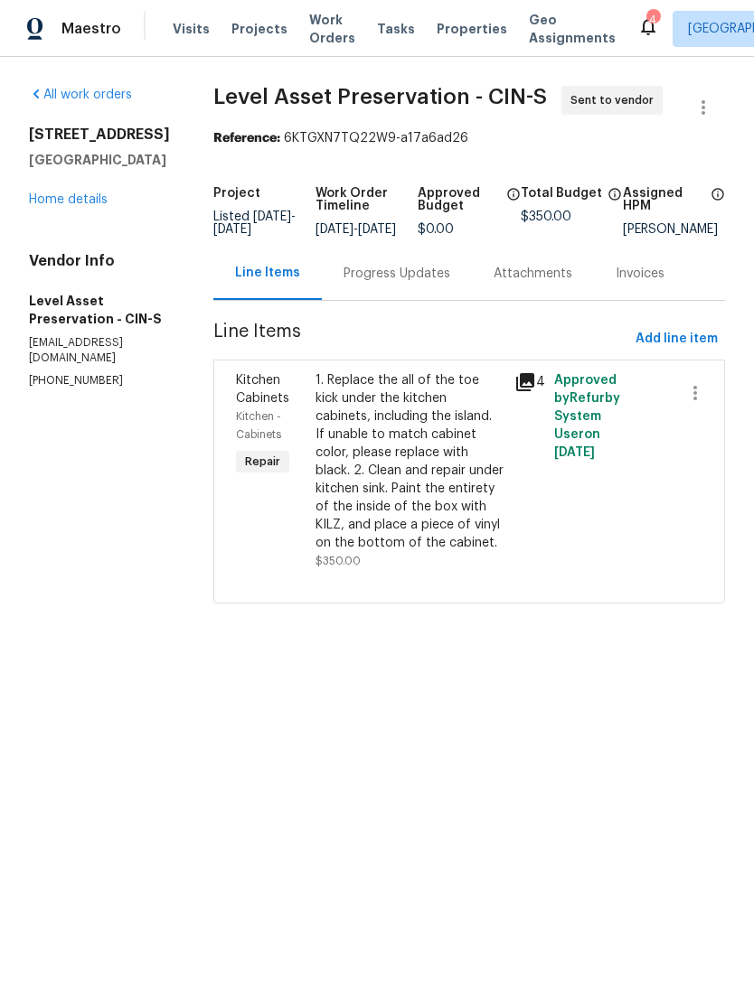
click at [88, 202] on link "Home details" at bounding box center [68, 199] width 79 height 13
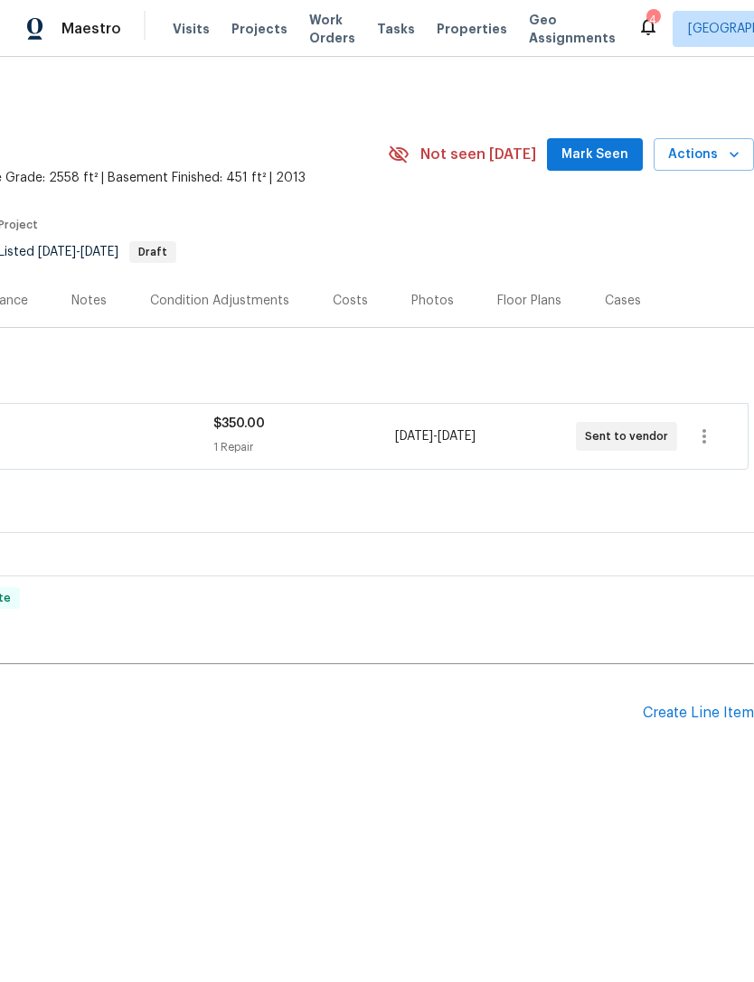
scroll to position [0, 267]
click at [697, 436] on icon "button" at bounding box center [704, 437] width 22 height 22
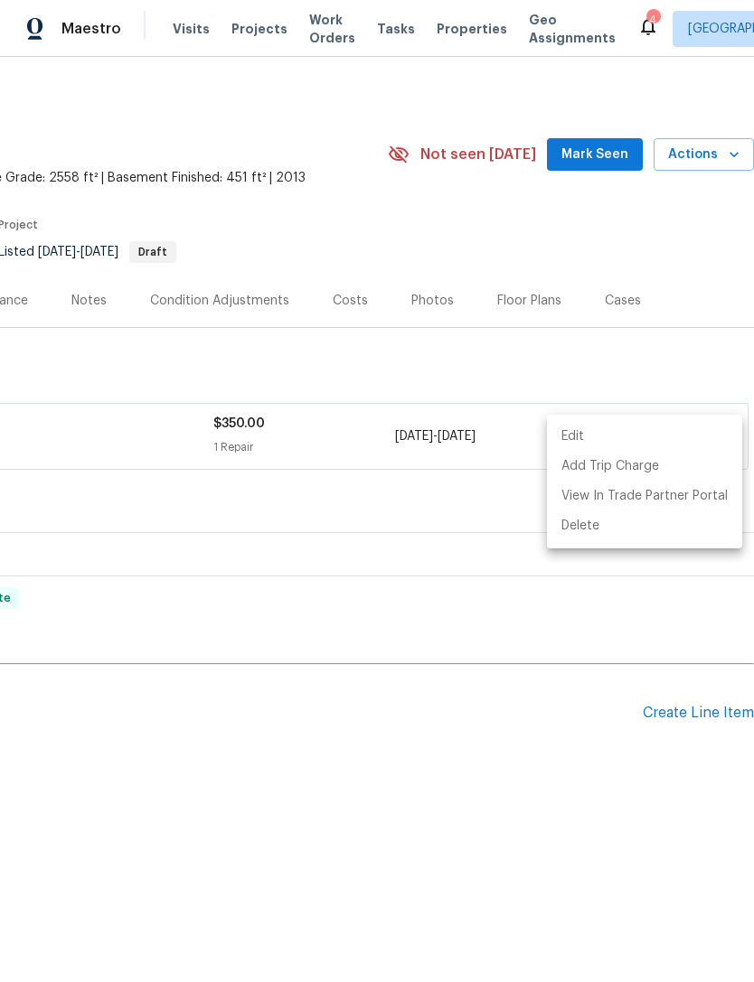
click at [365, 436] on div at bounding box center [377, 491] width 754 height 982
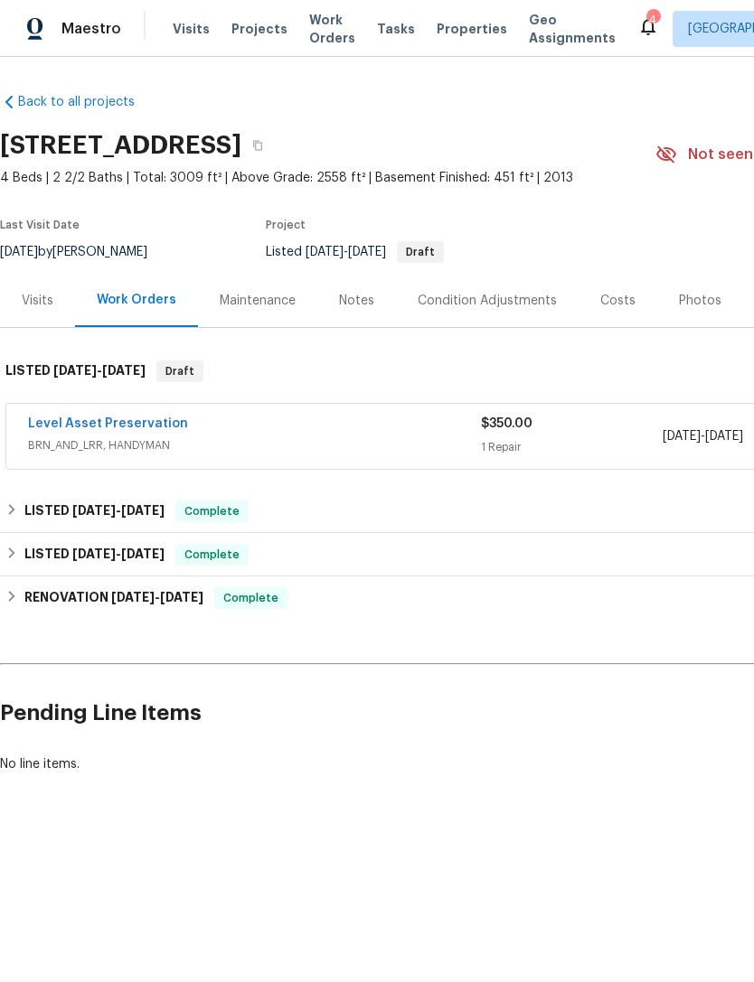
scroll to position [0, 0]
click at [113, 429] on link "Level Asset Preservation" at bounding box center [108, 423] width 160 height 13
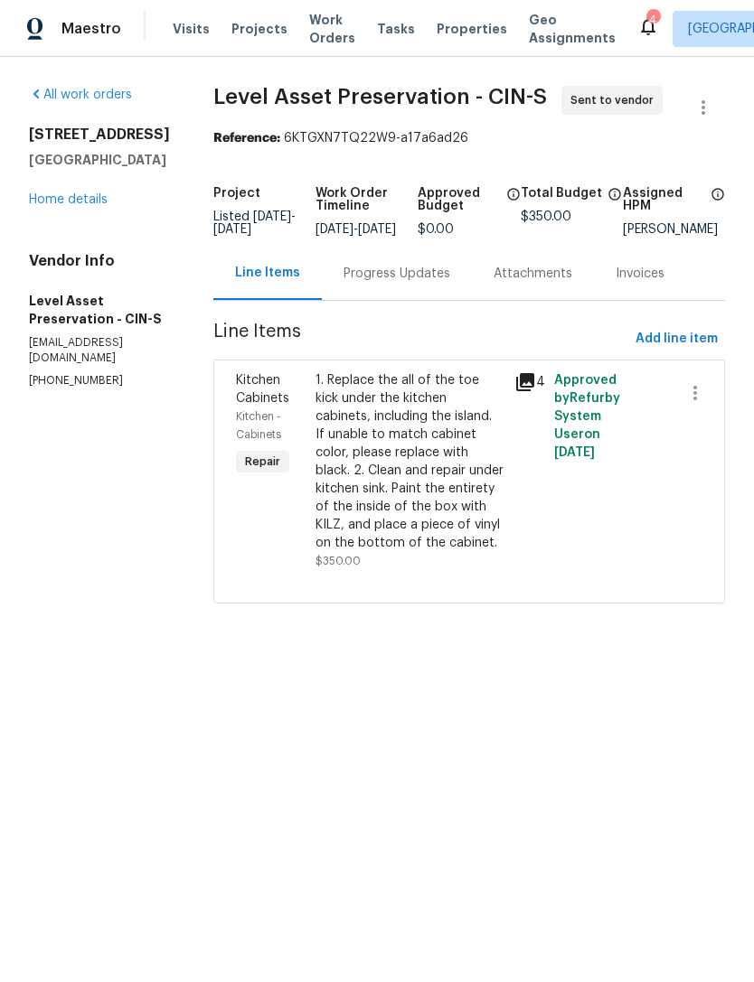
click at [468, 501] on div "1. Replace the all of the toe kick under the kitchen cabinets, including the is…" at bounding box center [409, 461] width 188 height 181
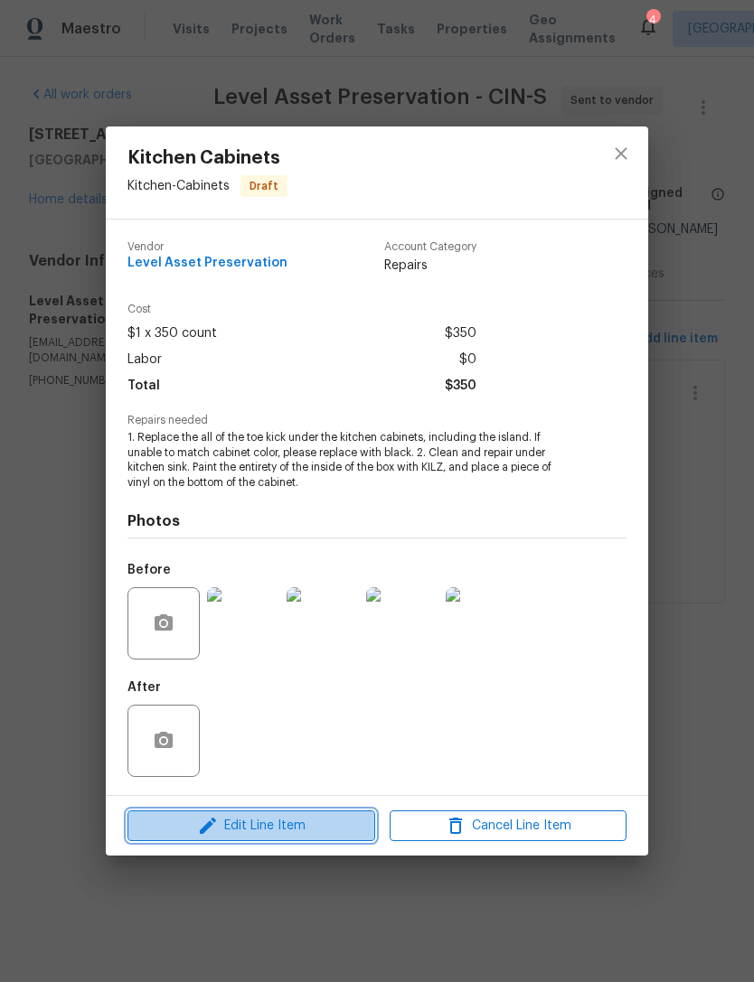
click at [311, 822] on span "Edit Line Item" at bounding box center [251, 826] width 237 height 23
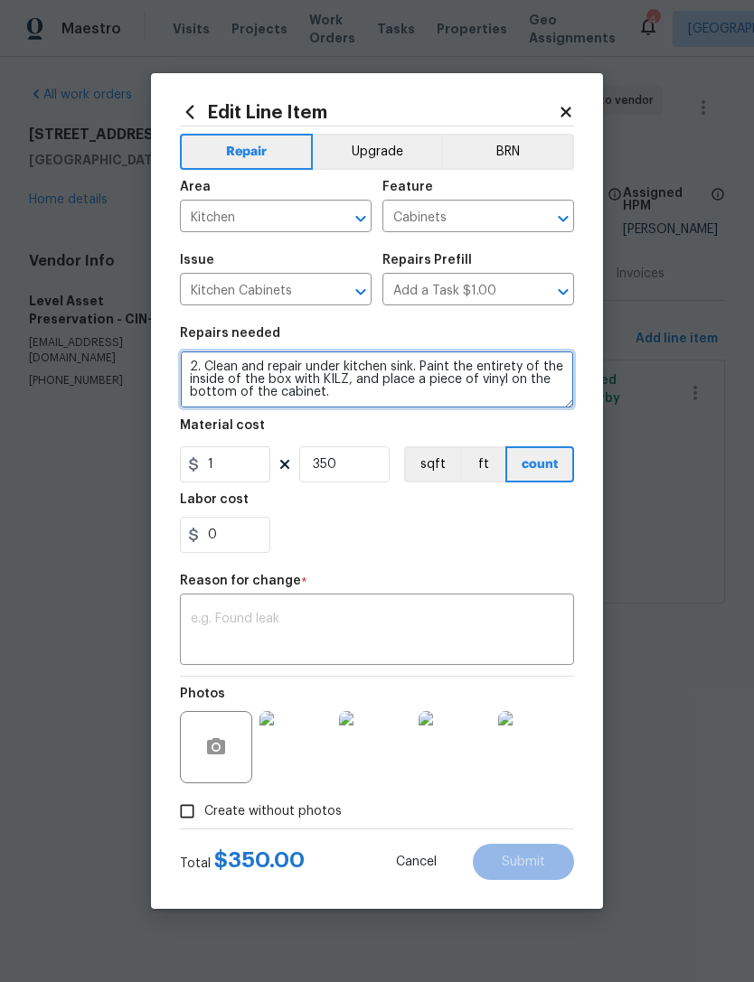
click at [373, 404] on textarea "1. Replace the all of the toe kick under the kitchen cabinets, including the is…" at bounding box center [377, 380] width 394 height 58
click at [369, 400] on textarea "1. Replace the all of the toe kick under the kitchen cabinets, including the is…" at bounding box center [377, 380] width 394 height 58
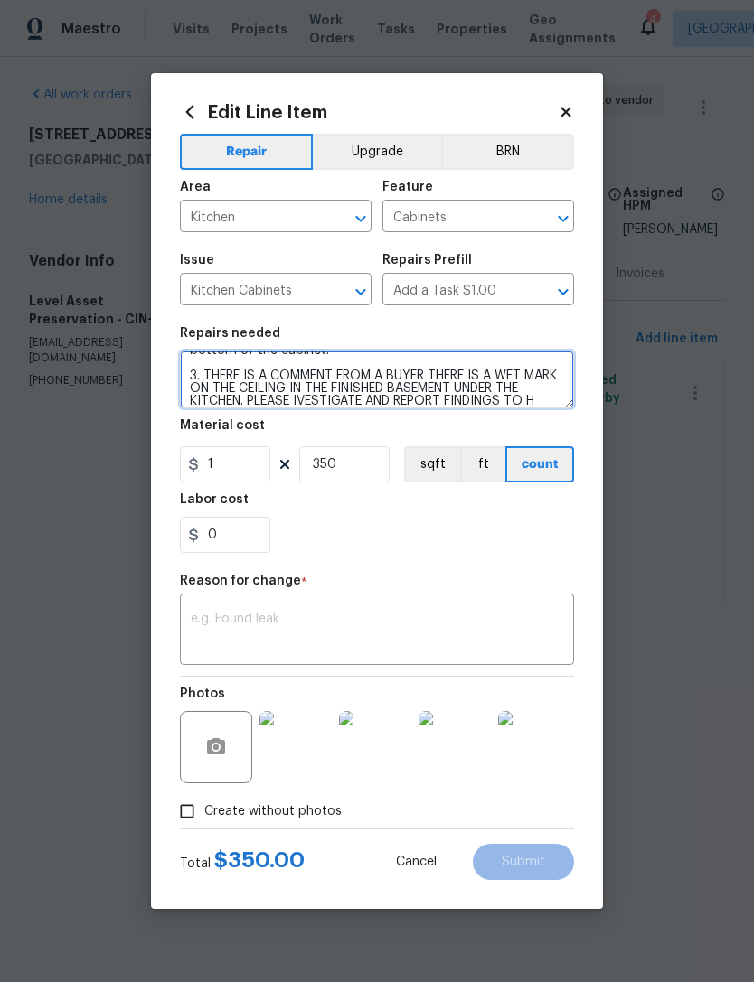
scroll to position [139, 0]
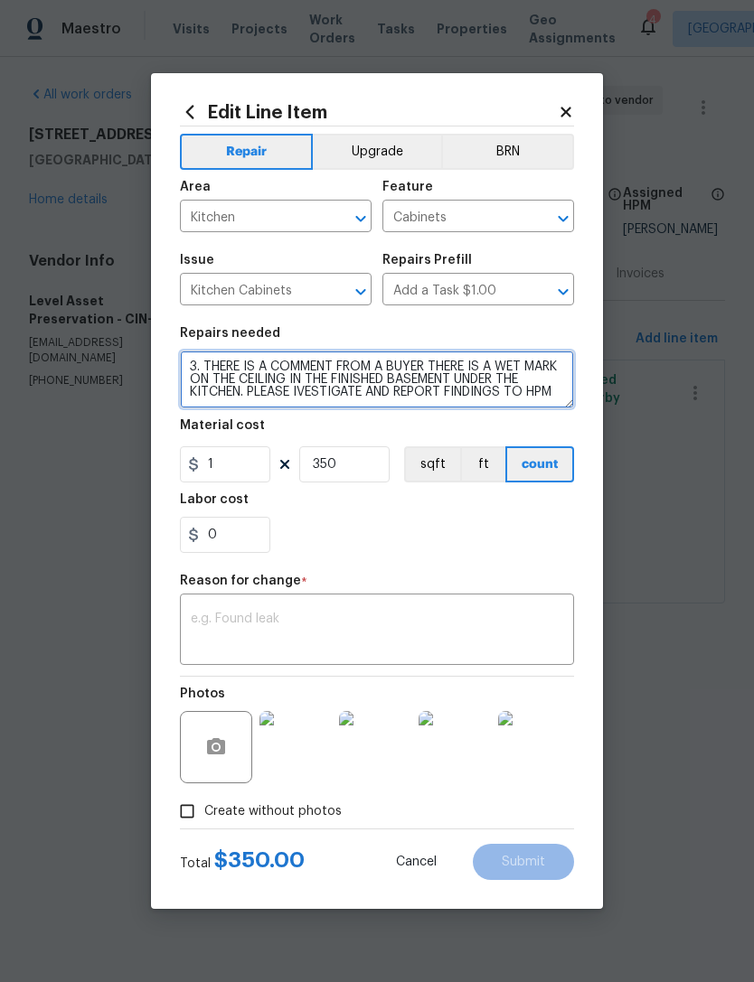
type textarea "1. Replace the all of the toe kick under the kitchen cabinets, including the is…"
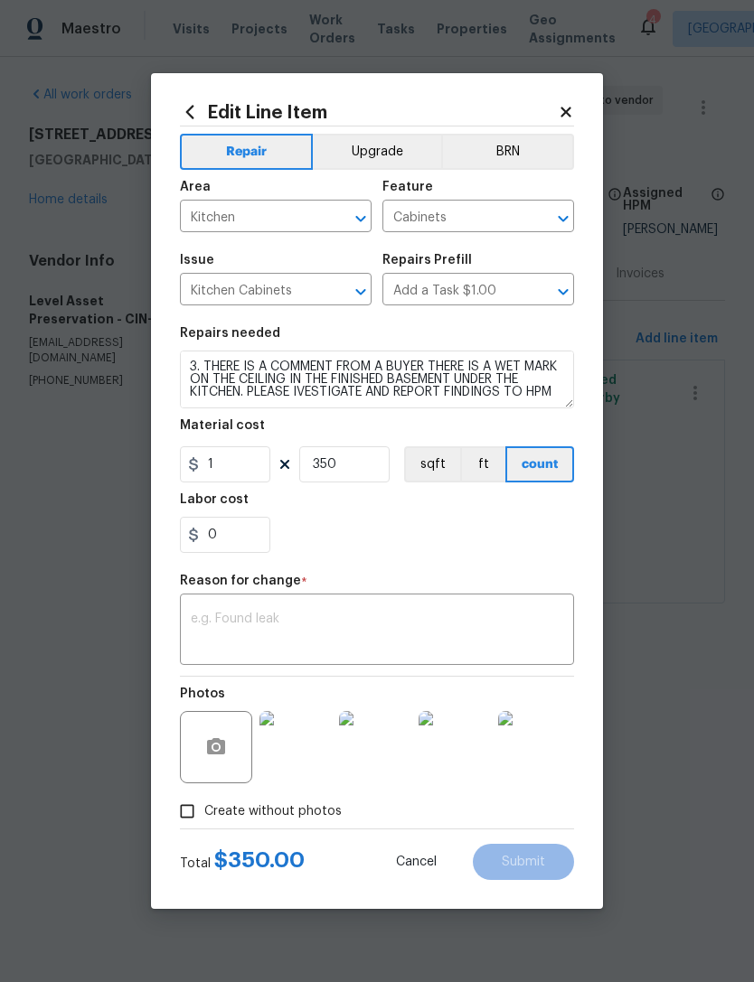
click at [457, 541] on div "0" at bounding box center [377, 535] width 394 height 36
click at [465, 618] on textarea at bounding box center [377, 632] width 372 height 38
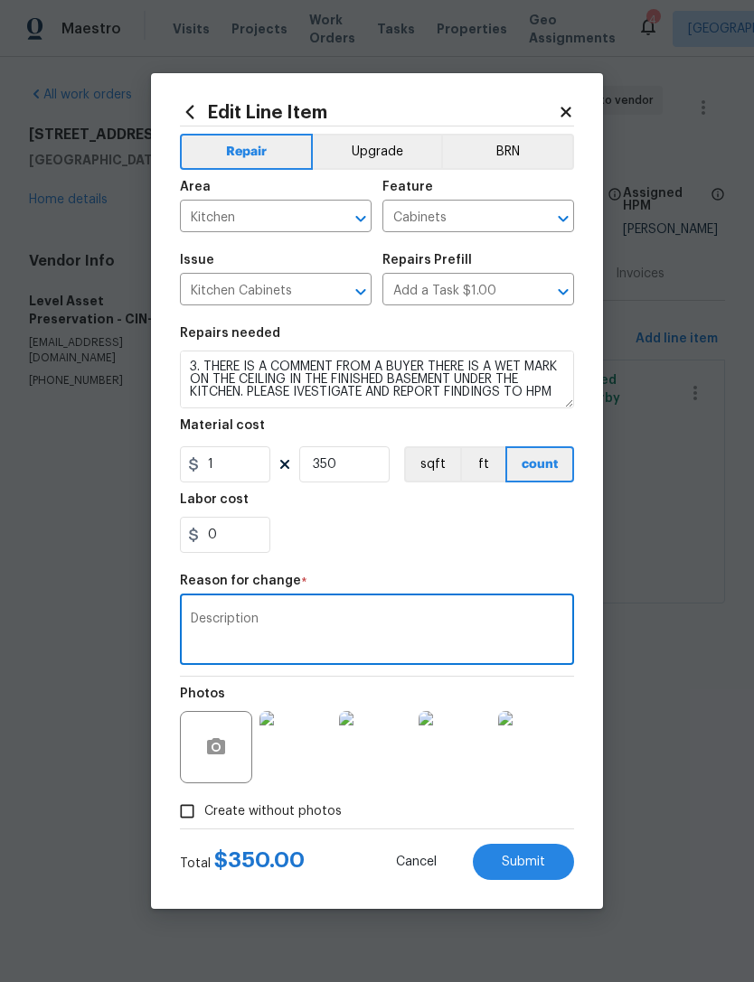
type textarea "Description"
click at [506, 538] on div "0" at bounding box center [377, 535] width 394 height 36
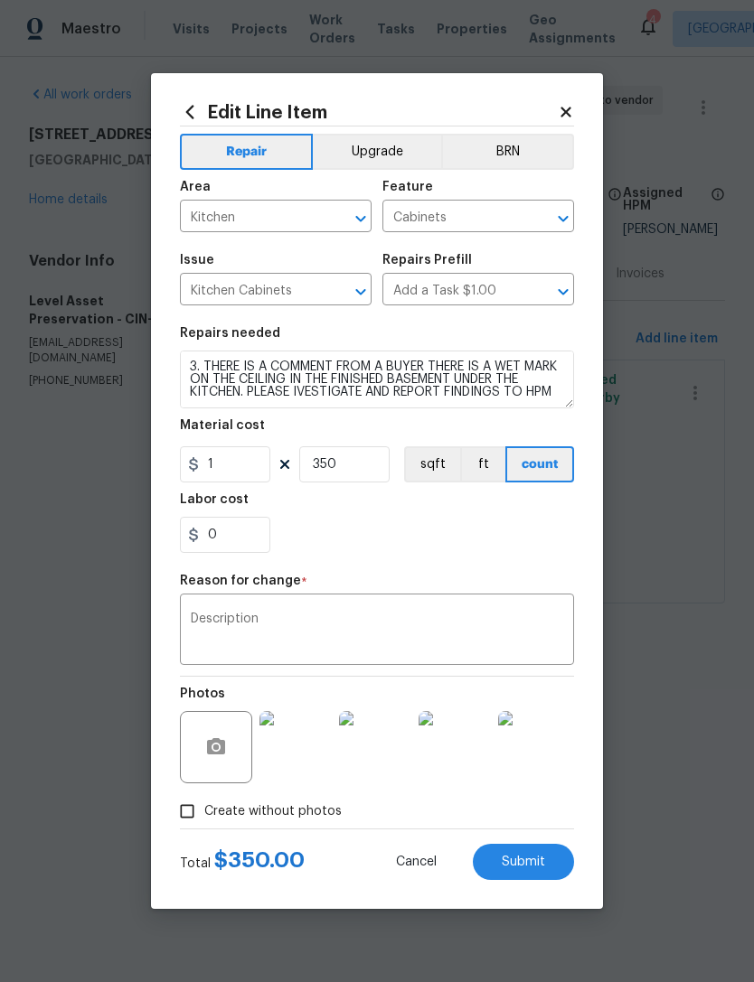
click at [521, 860] on span "Submit" at bounding box center [522, 863] width 43 height 14
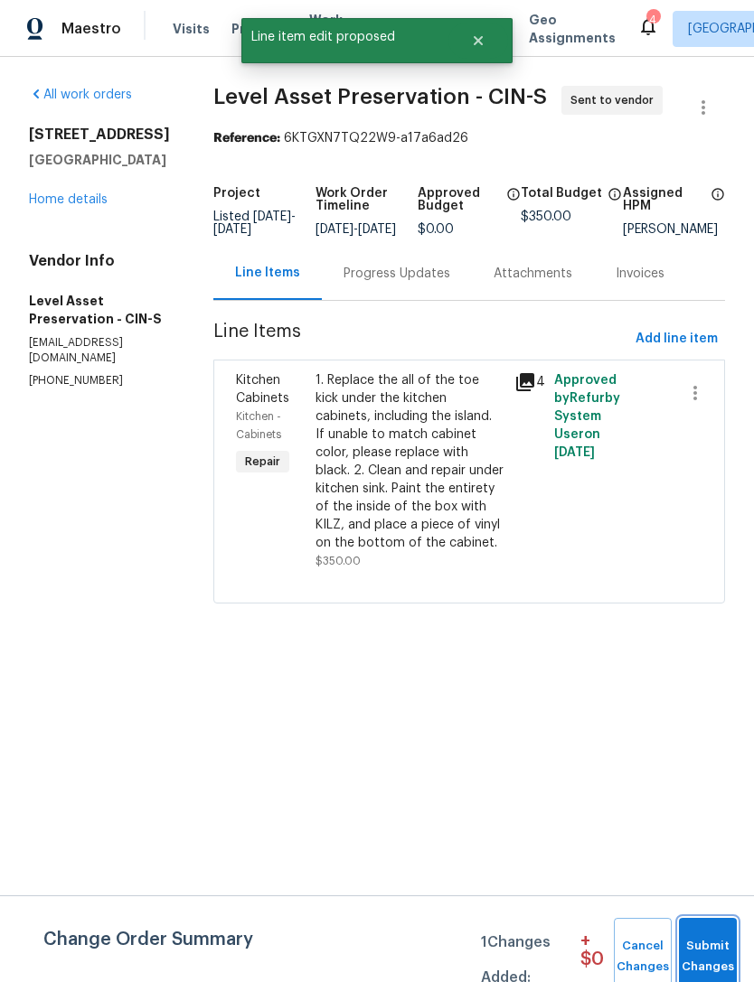
click at [715, 960] on span "Submit Changes" at bounding box center [708, 957] width 40 height 42
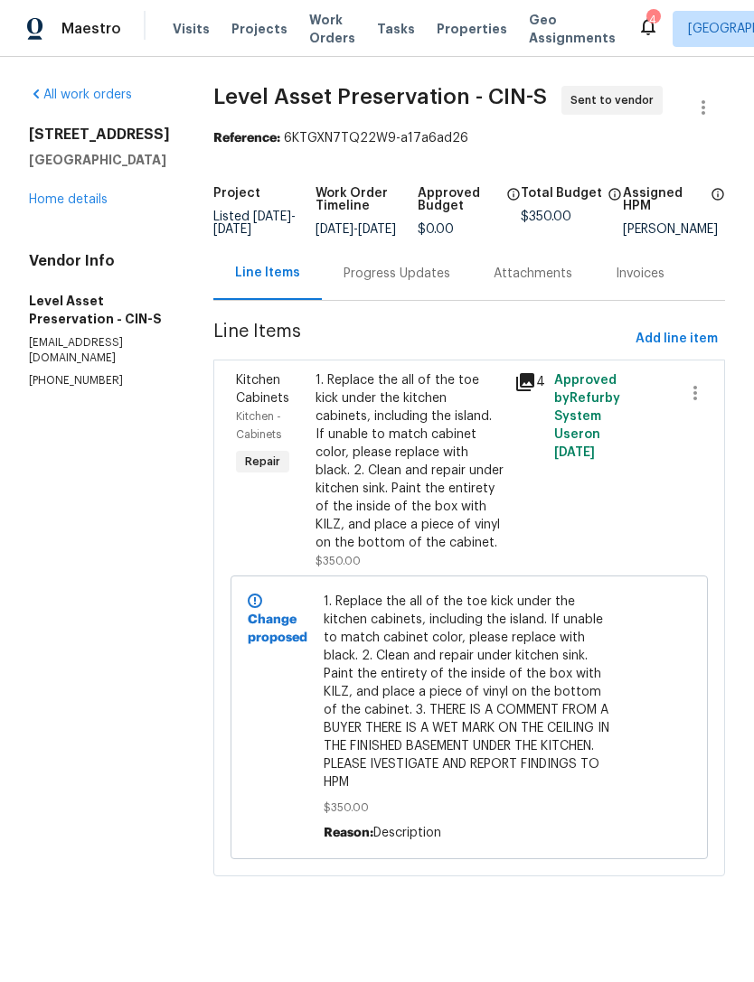
click at [256, 33] on span "Projects" at bounding box center [259, 29] width 56 height 18
